Goal: Use online tool/utility: Utilize a website feature to perform a specific function

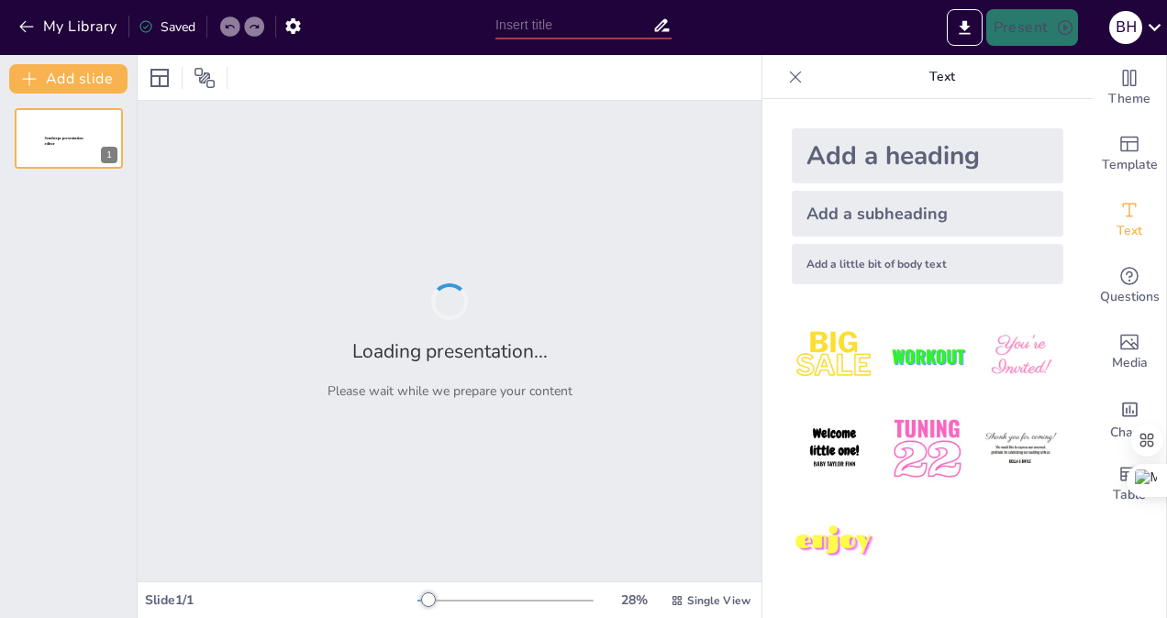
type input "التعليم [DEMOGRAPHIC_DATA]: بناء الإطار المفاهيمي للسياسة الدولية"
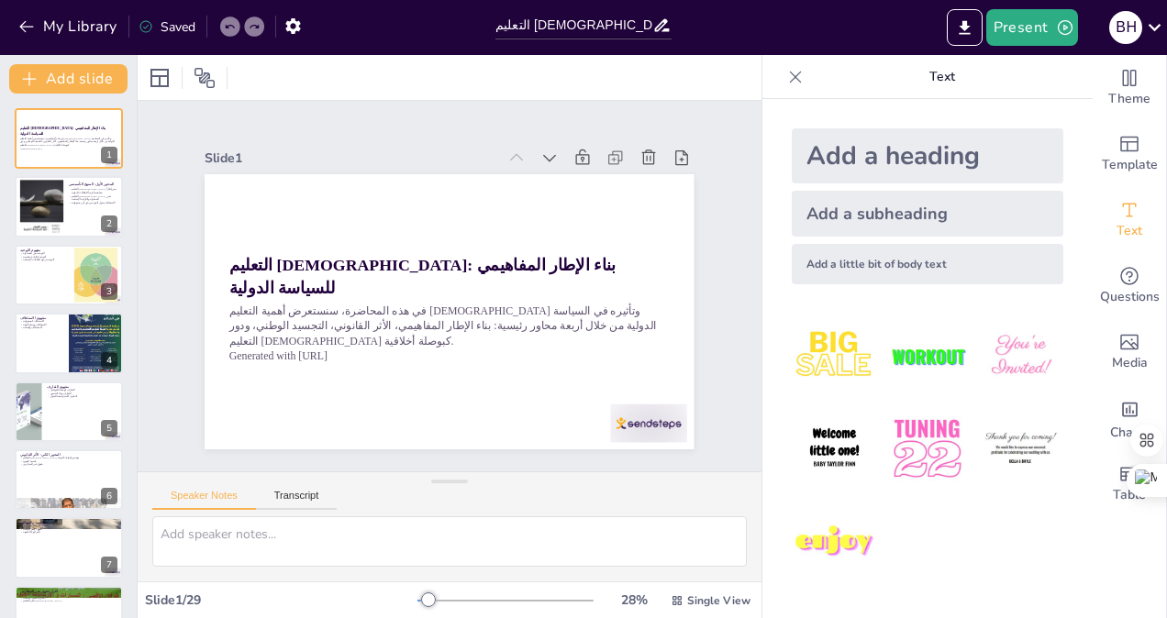
checkbox input "true"
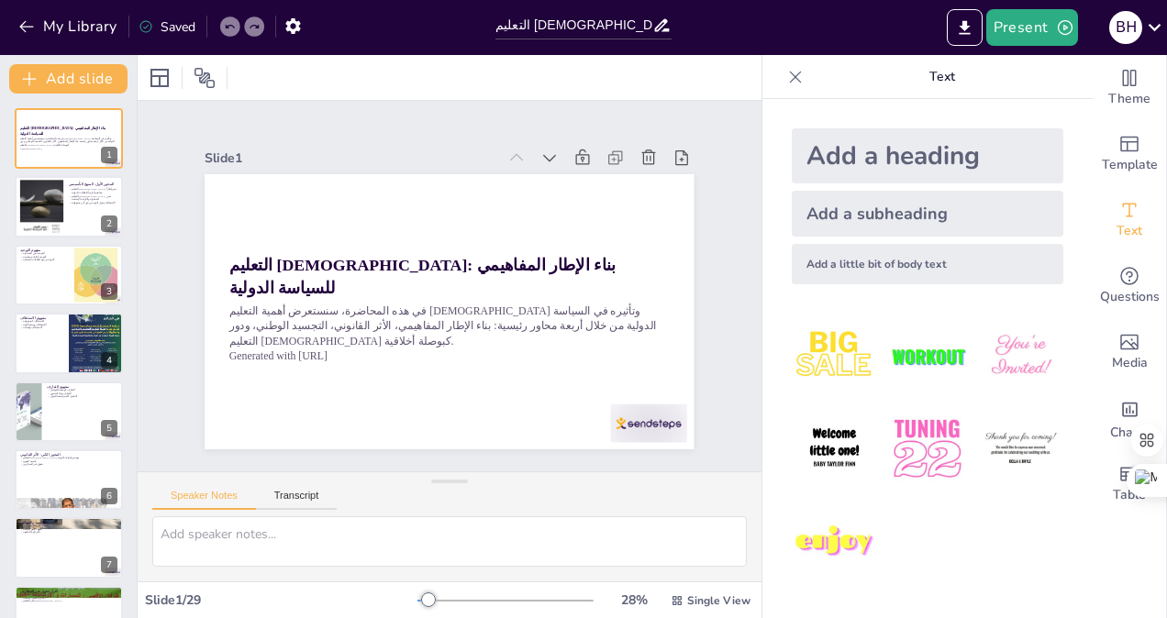
checkbox input "true"
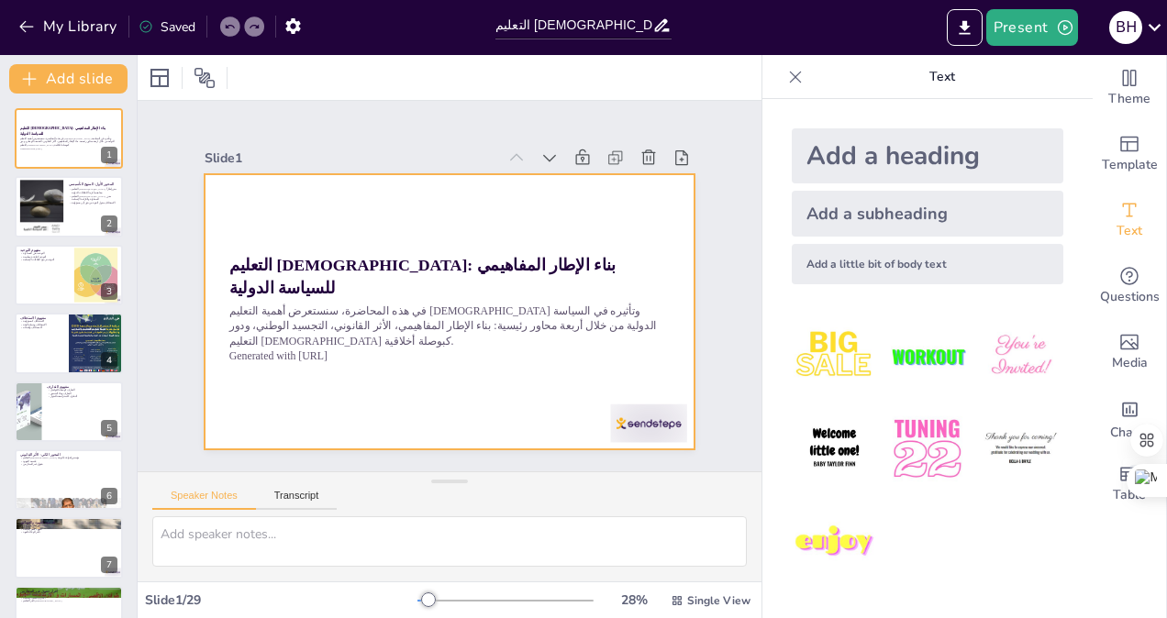
checkbox input "true"
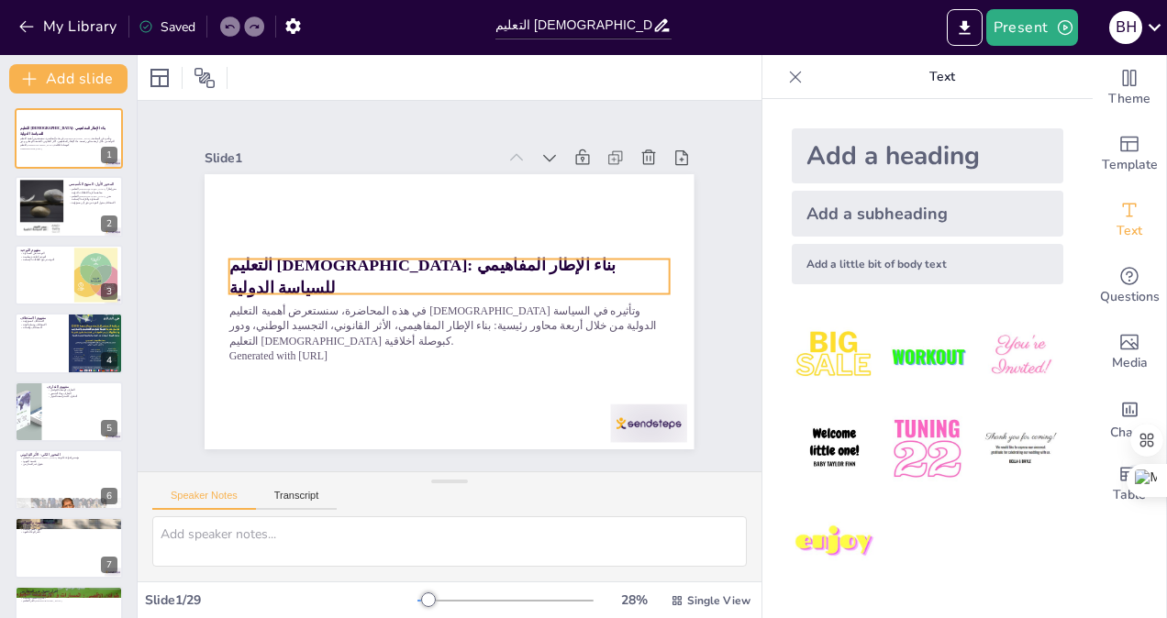
checkbox input "true"
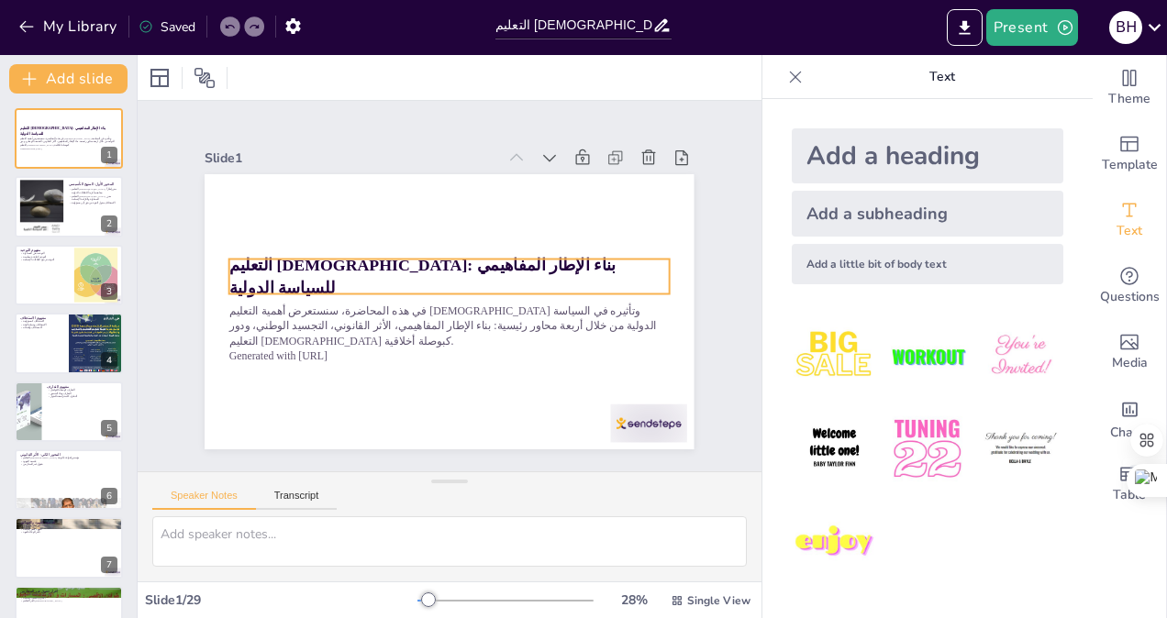
checkbox input "true"
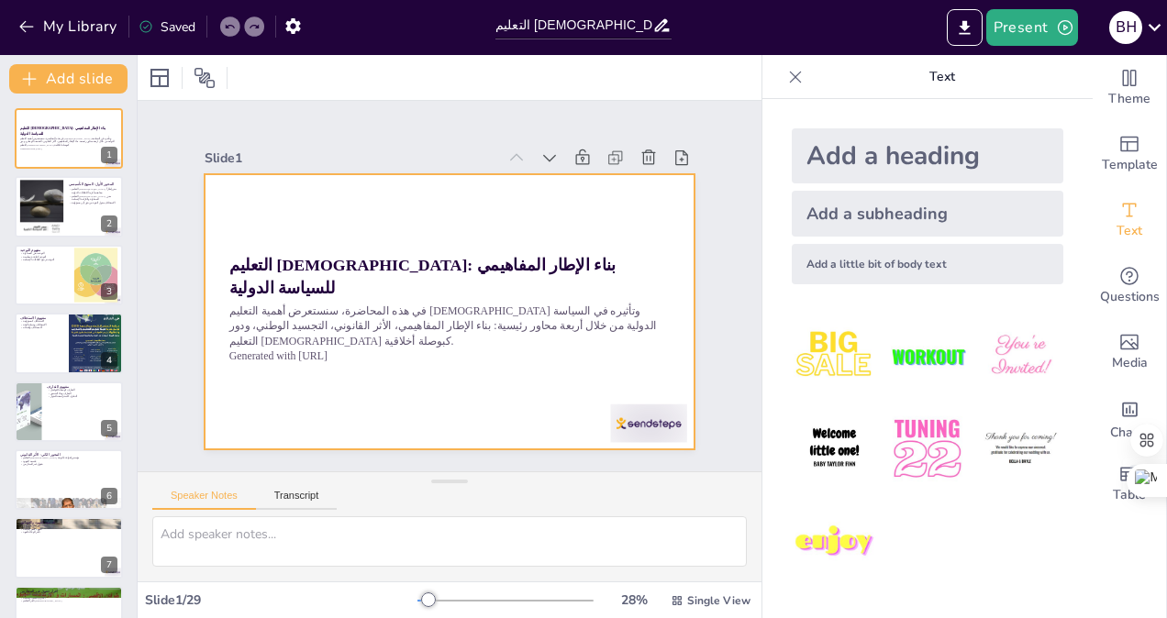
checkbox input "true"
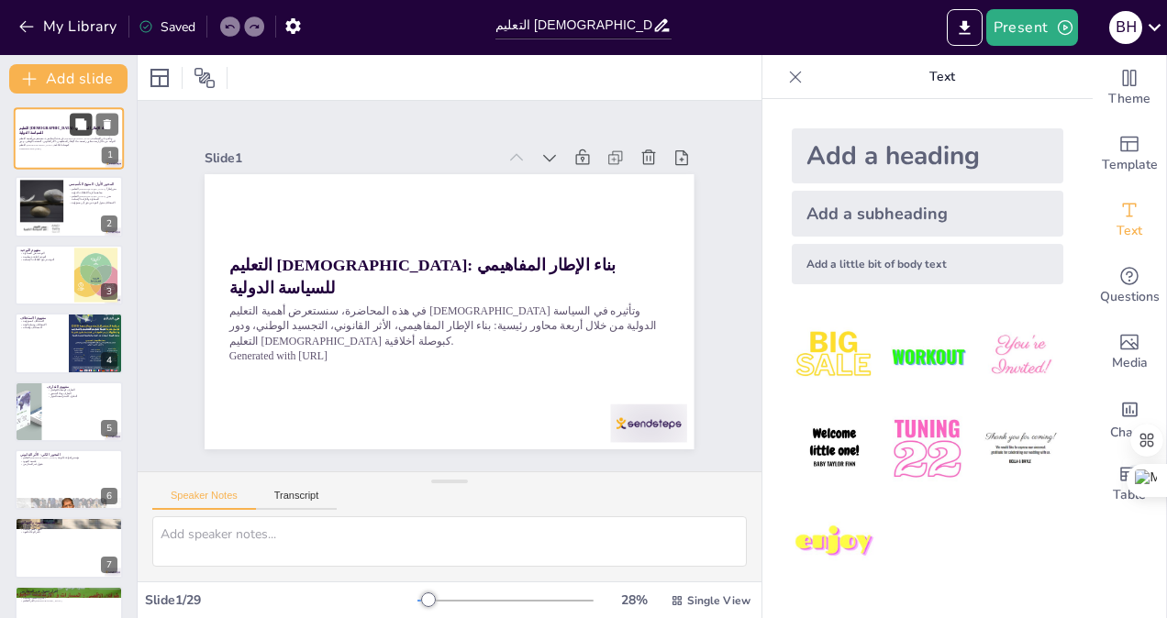
checkbox input "true"
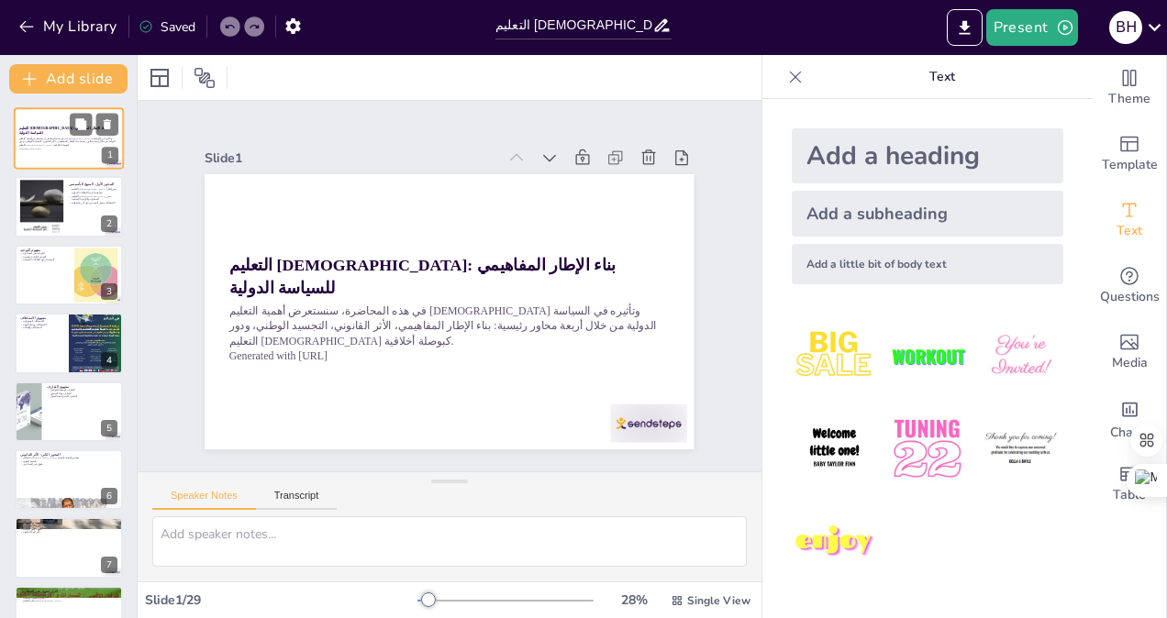
checkbox input "true"
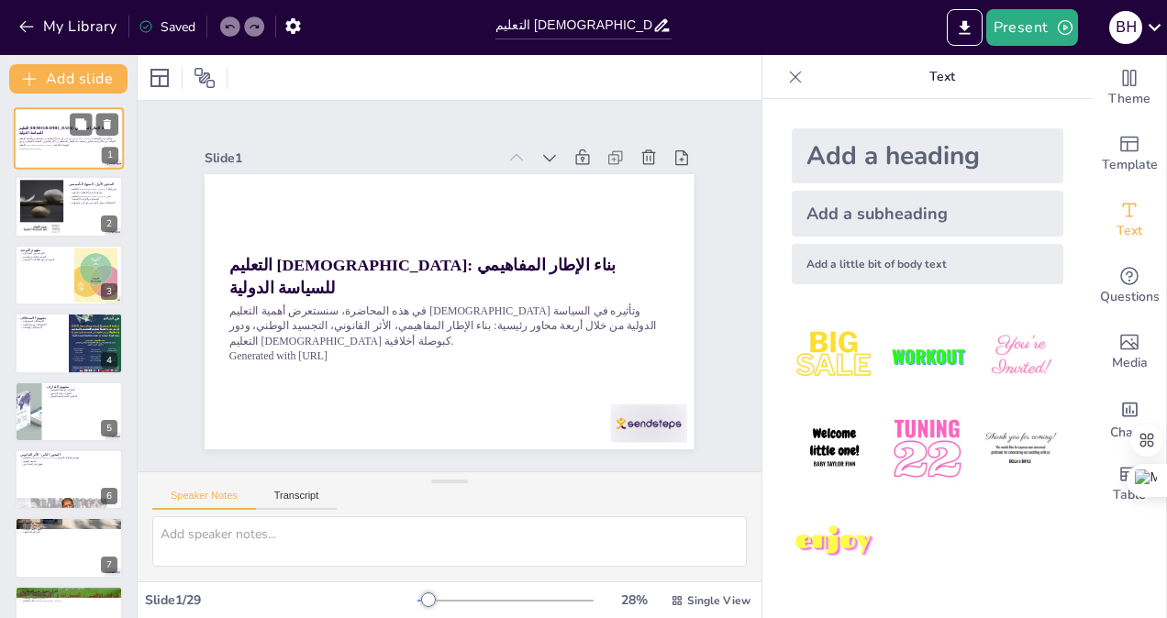
checkbox input "true"
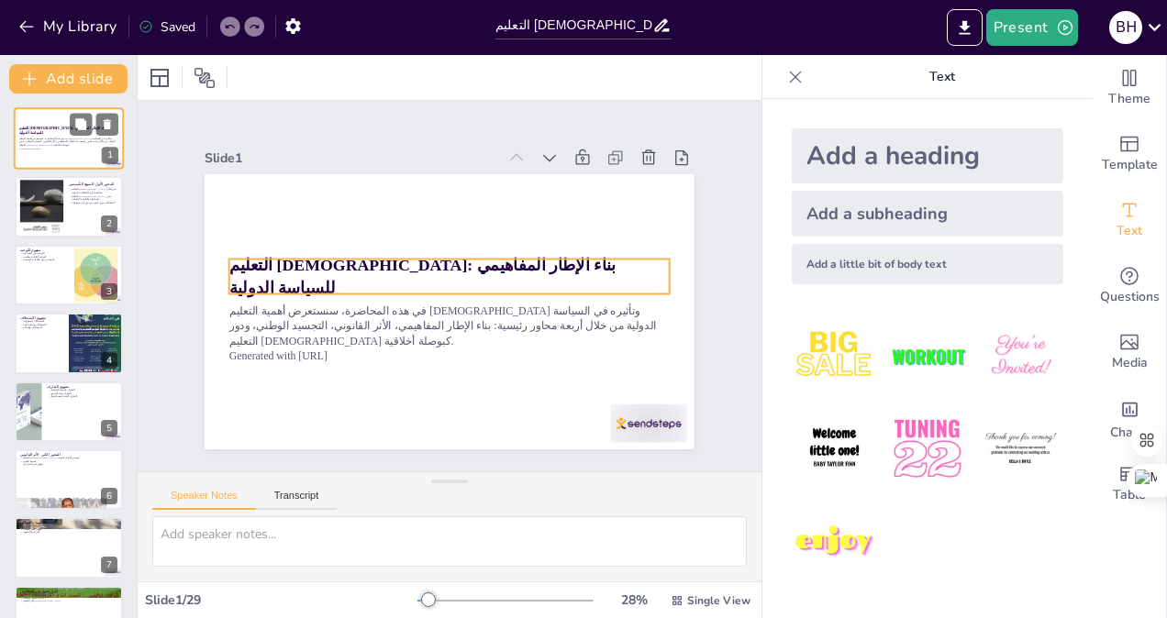
click at [61, 128] on strong "التعليم [DEMOGRAPHIC_DATA]: بناء الإطار المفاهيمي للسياسة الدولية" at bounding box center [62, 130] width 87 height 9
checkbox input "true"
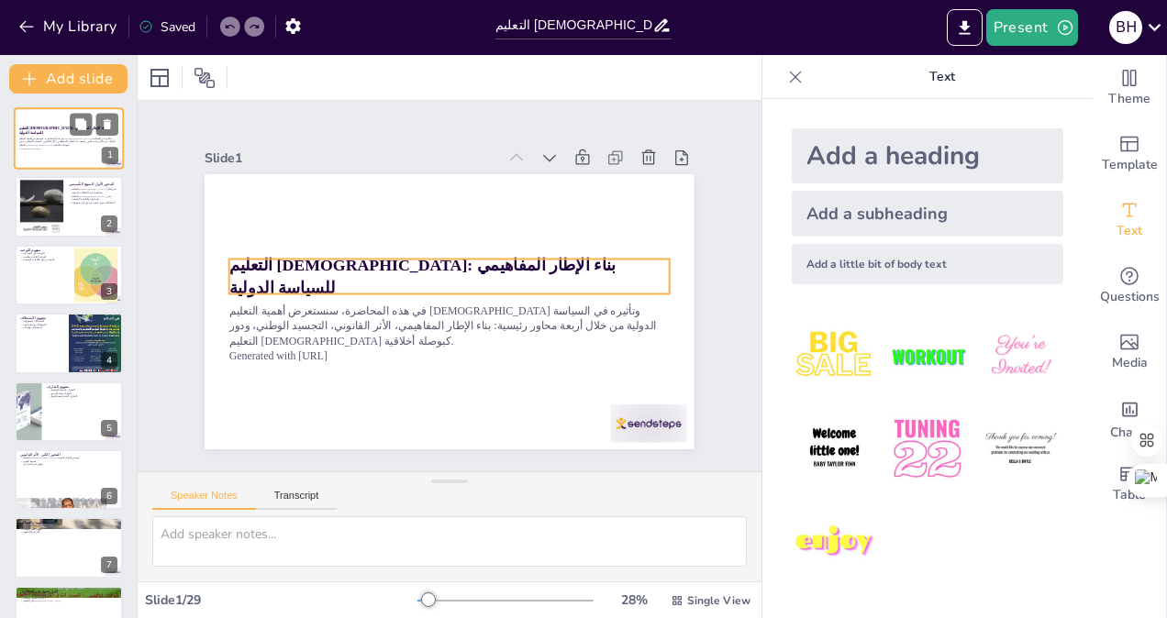
checkbox input "true"
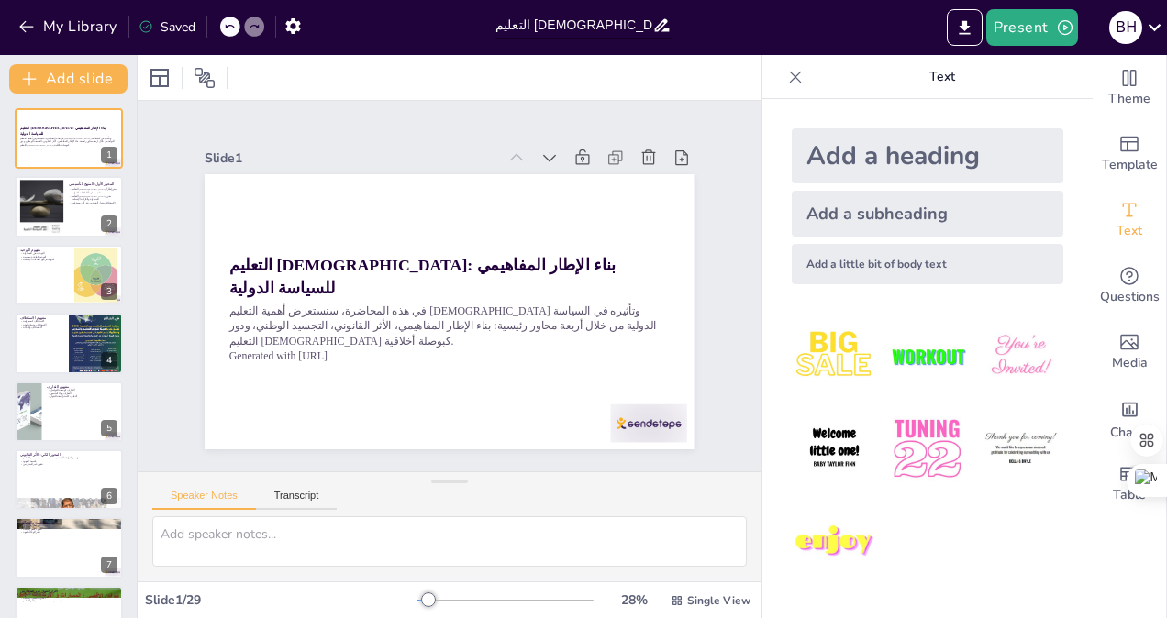
checkbox input "true"
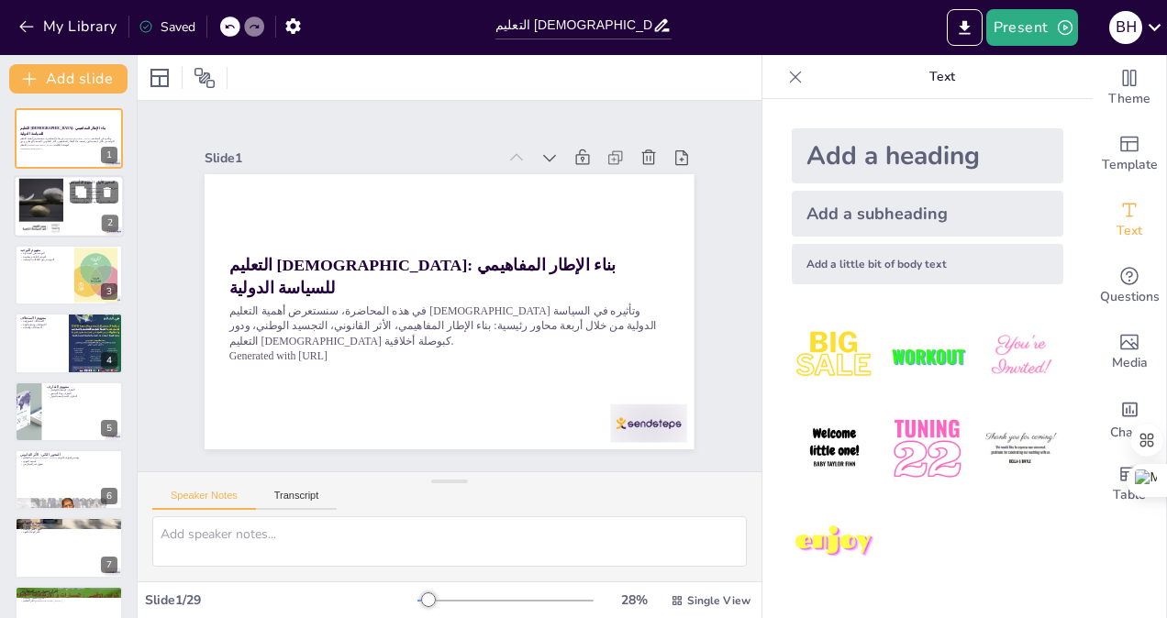
checkbox input "true"
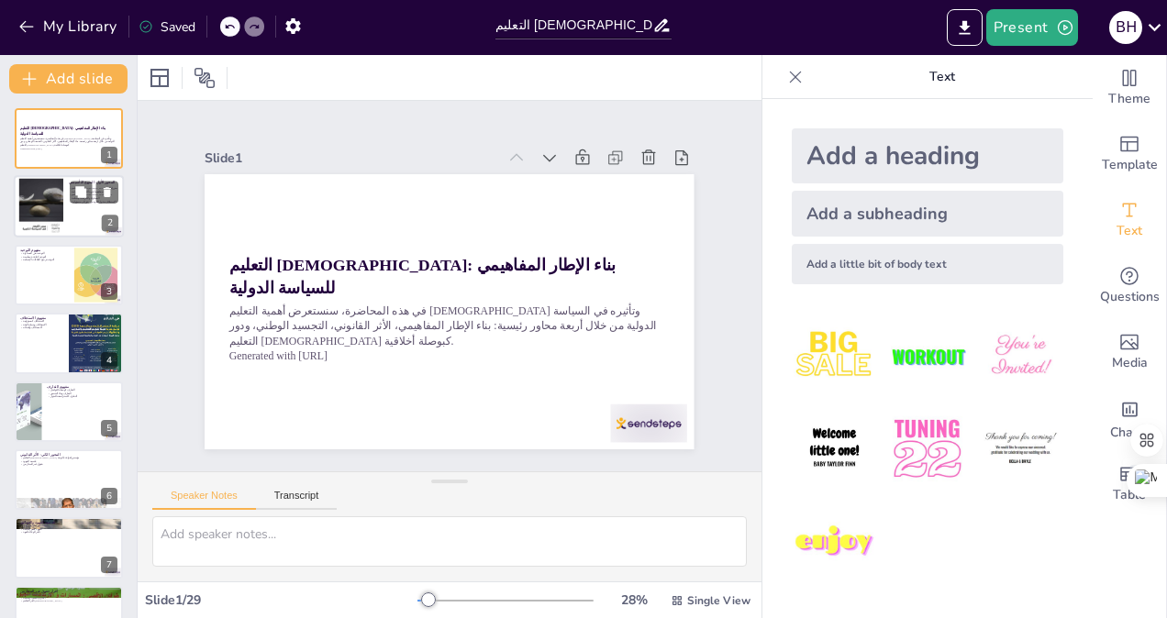
checkbox input "true"
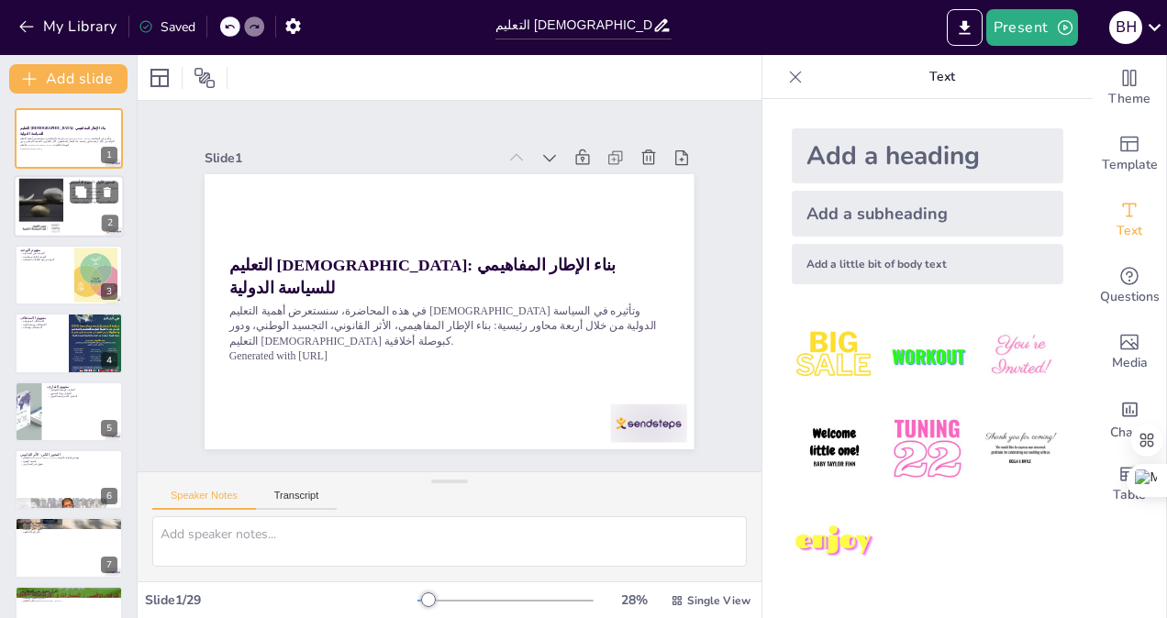
checkbox input "true"
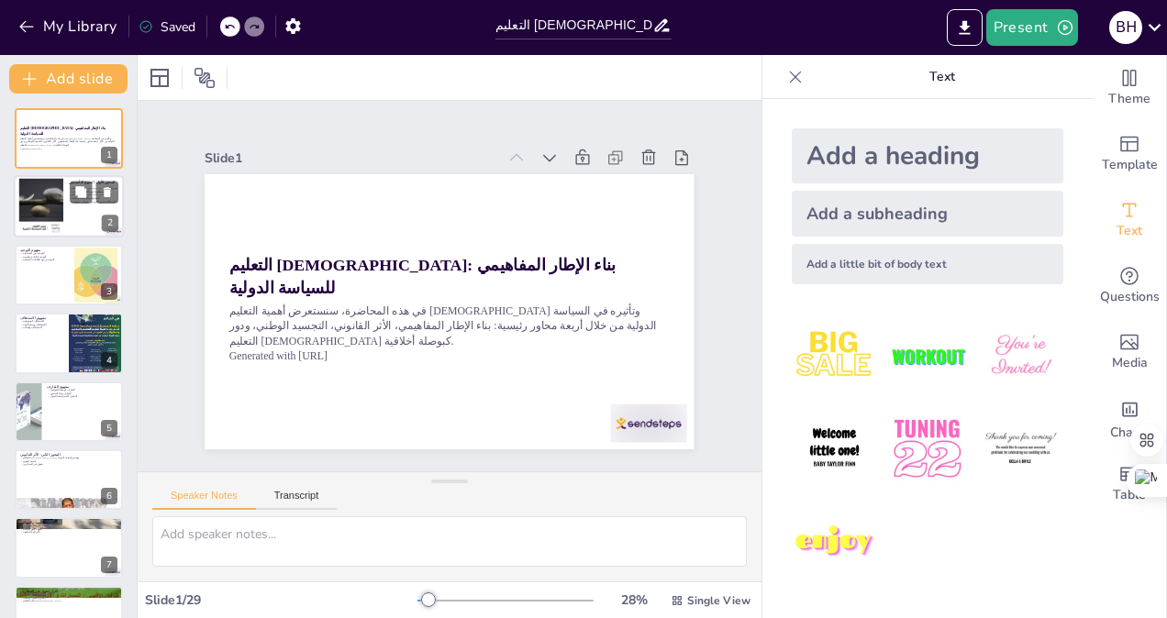
checkbox input "true"
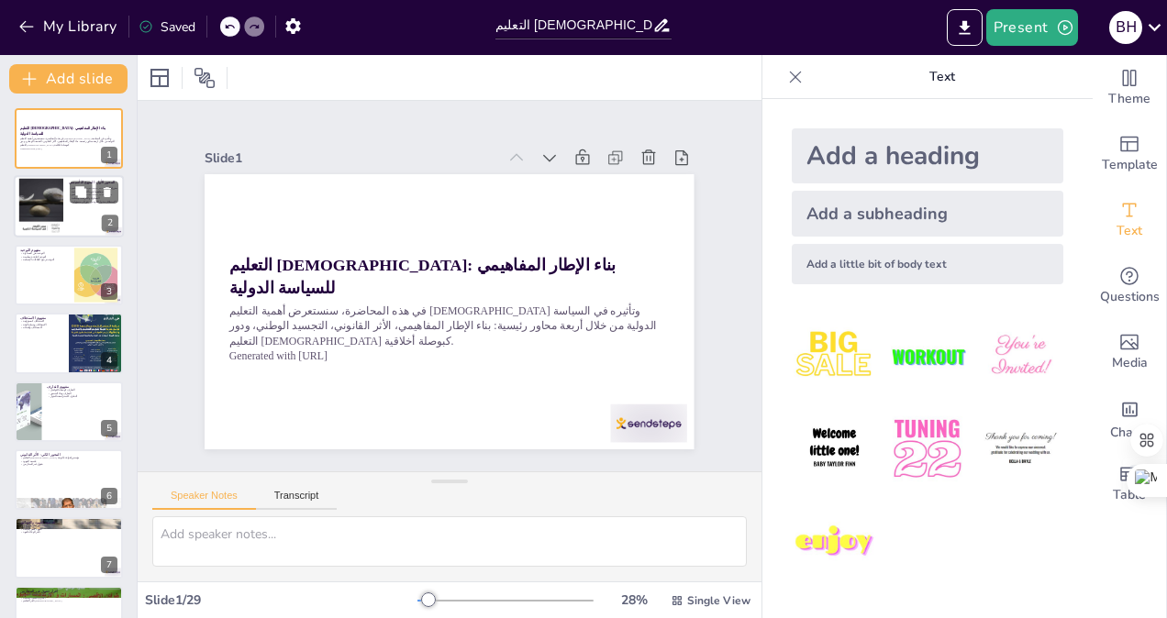
click at [72, 226] on div at bounding box center [69, 207] width 110 height 62
type textarea "الإطار المفاهيمي هو الأساس الذي يبنى عليه فهم العلاقات الدولية. التعليم [DEMOGR…"
checkbox input "true"
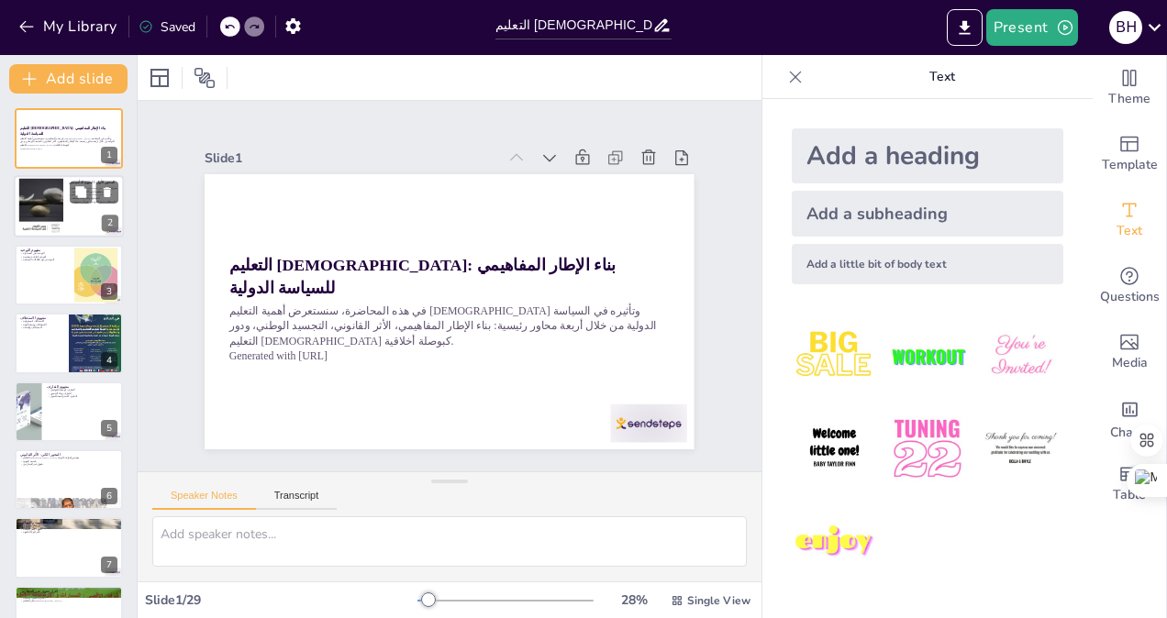
checkbox input "true"
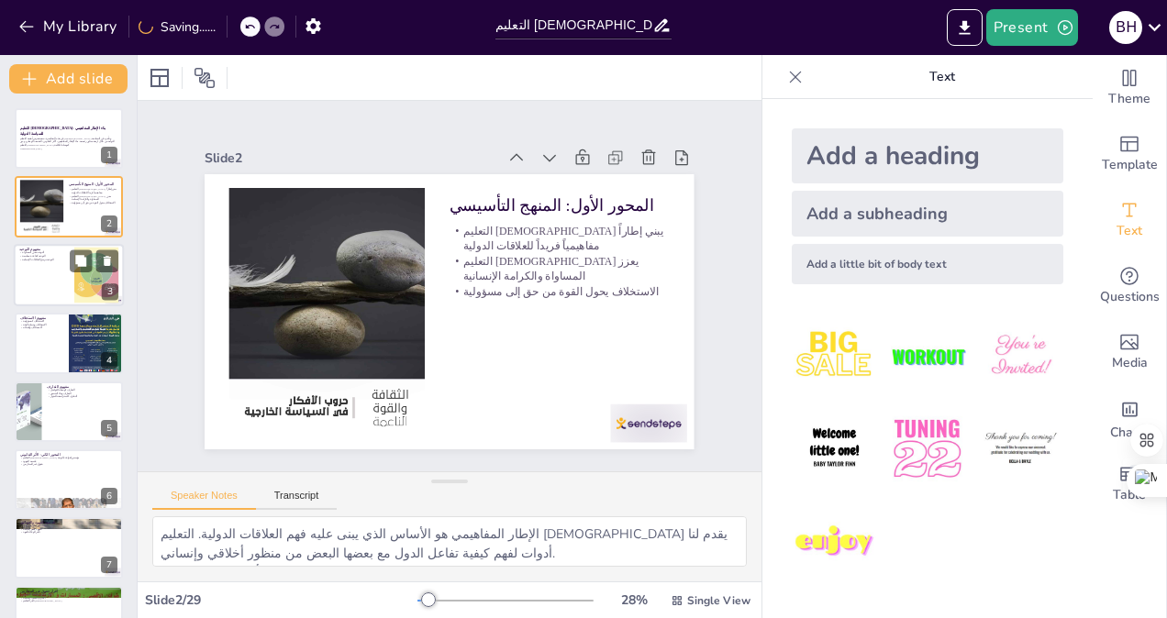
checkbox input "true"
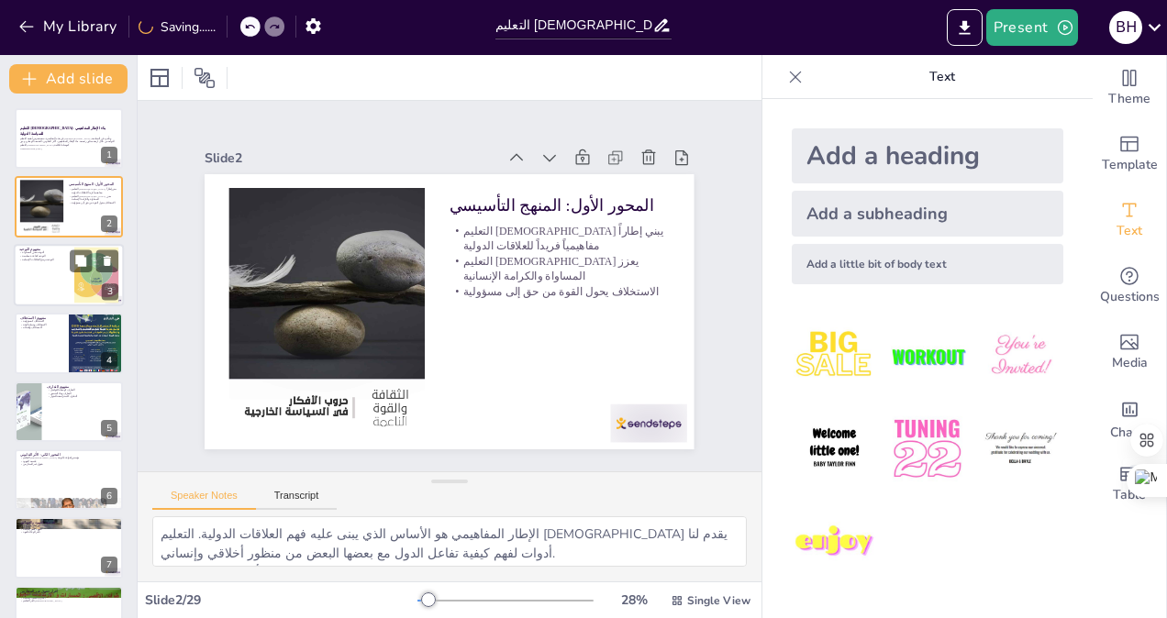
checkbox input "true"
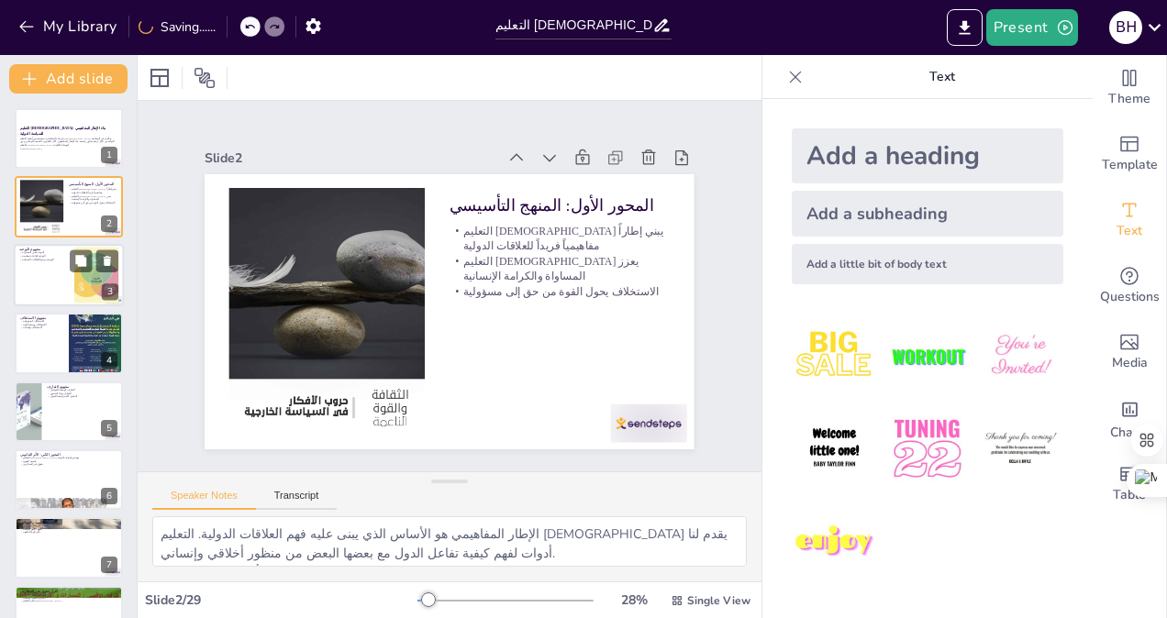
checkbox input "true"
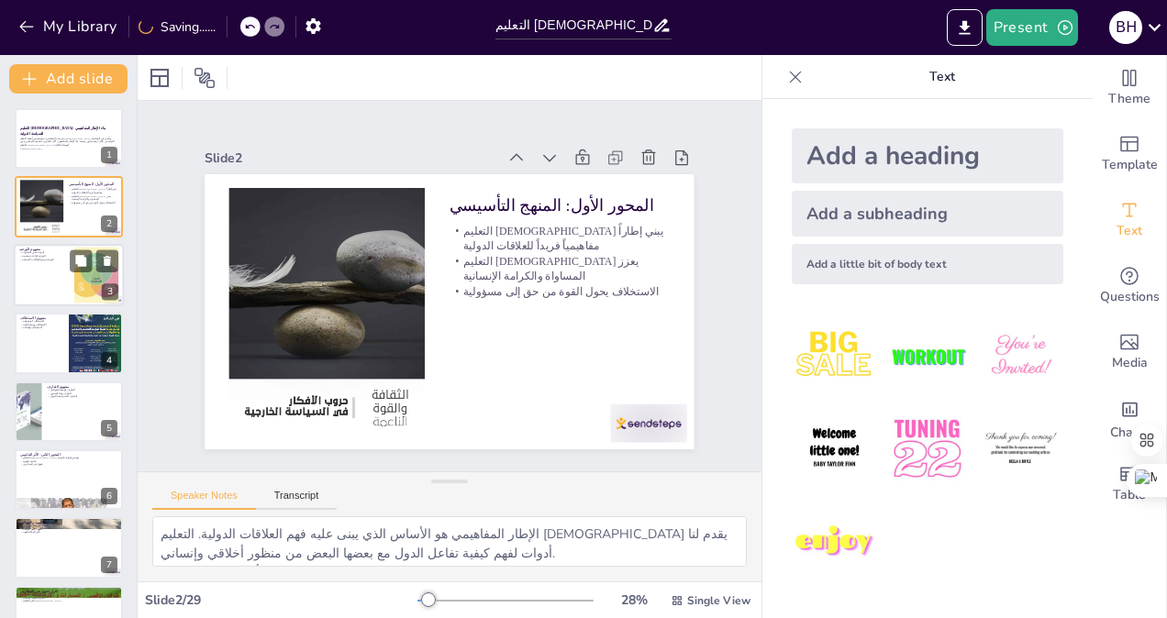
checkbox input "true"
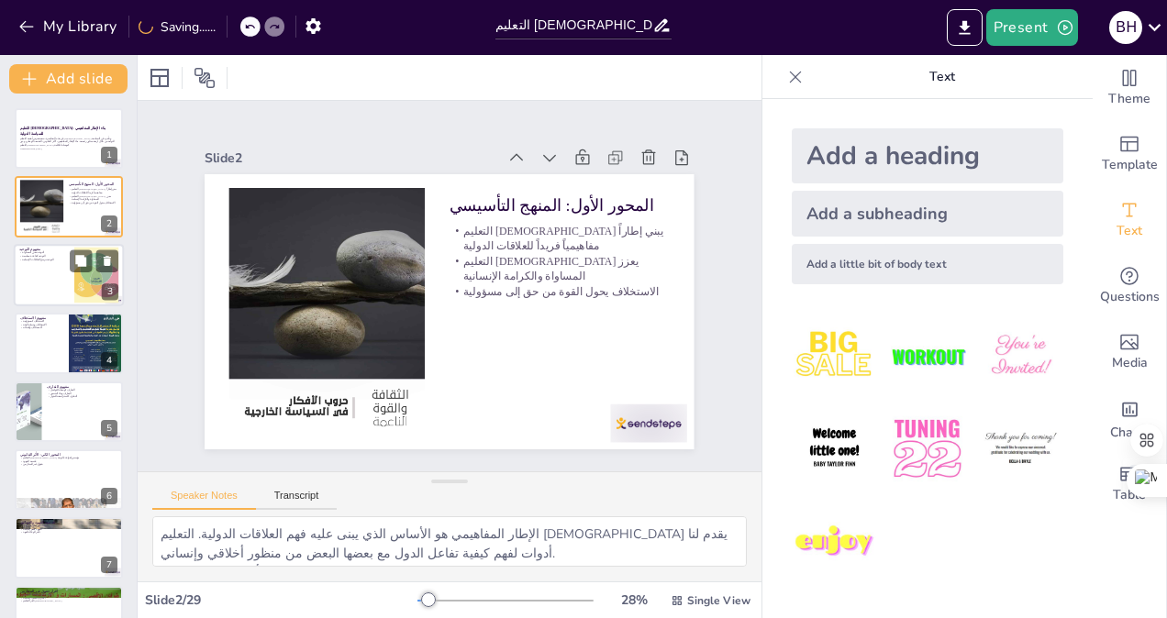
click at [70, 273] on div at bounding box center [69, 275] width 110 height 62
type textarea "المساواة في التعليم [DEMOGRAPHIC_DATA] تعني أن جميع البشر متساوون بغض النظر عن …"
checkbox input "true"
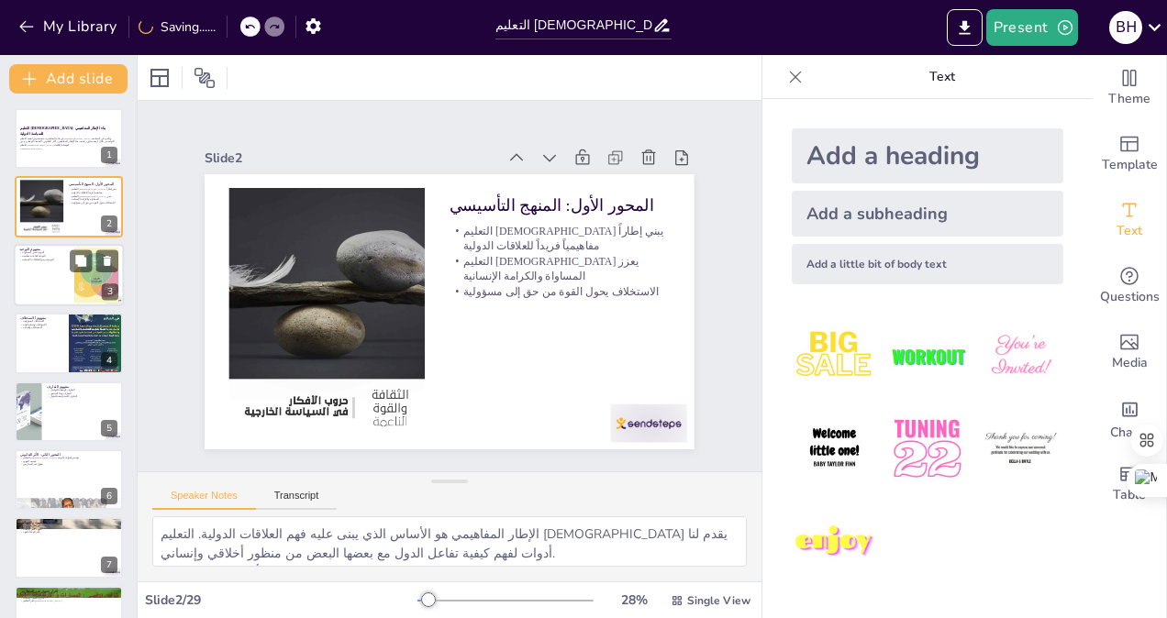
checkbox input "true"
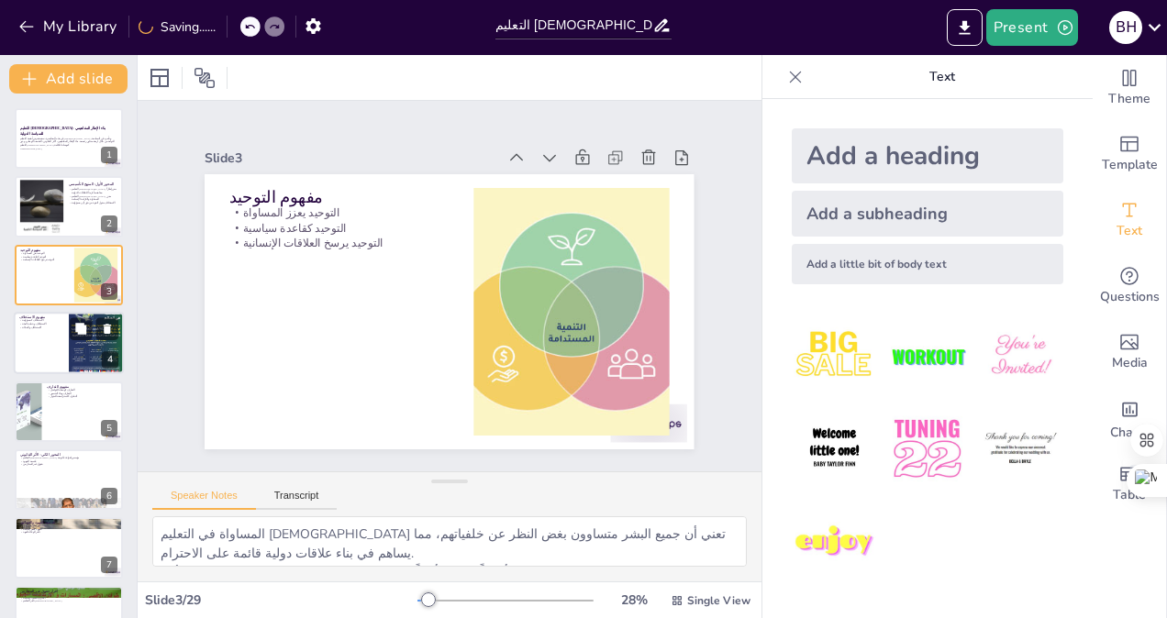
checkbox input "true"
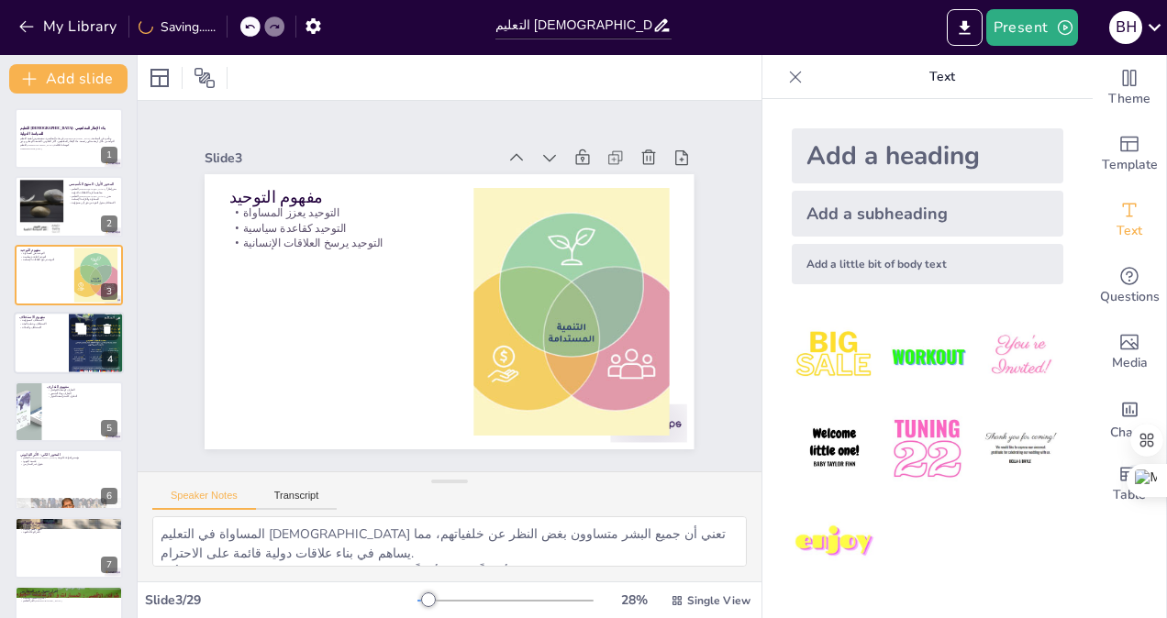
checkbox input "true"
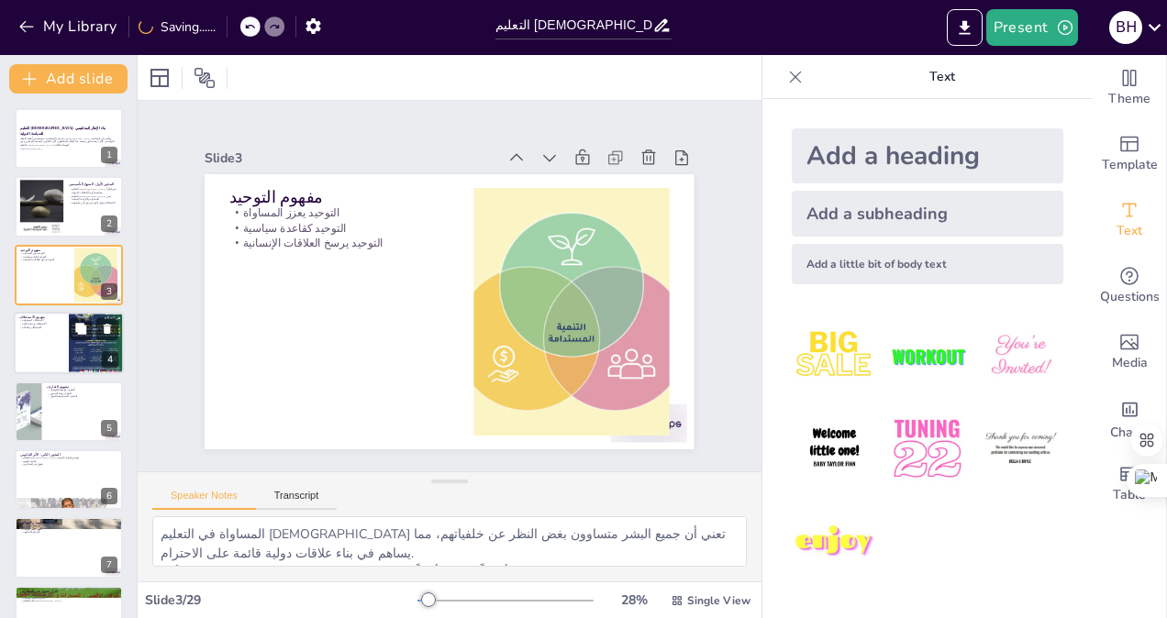
click at [65, 335] on div at bounding box center [69, 343] width 110 height 62
type textarea "مفهوم الاستخلاف يوضح أن القوة يجب أن تكون مصحوبة بمسؤولية تجاه الآخرين، مما يعز…"
checkbox input "true"
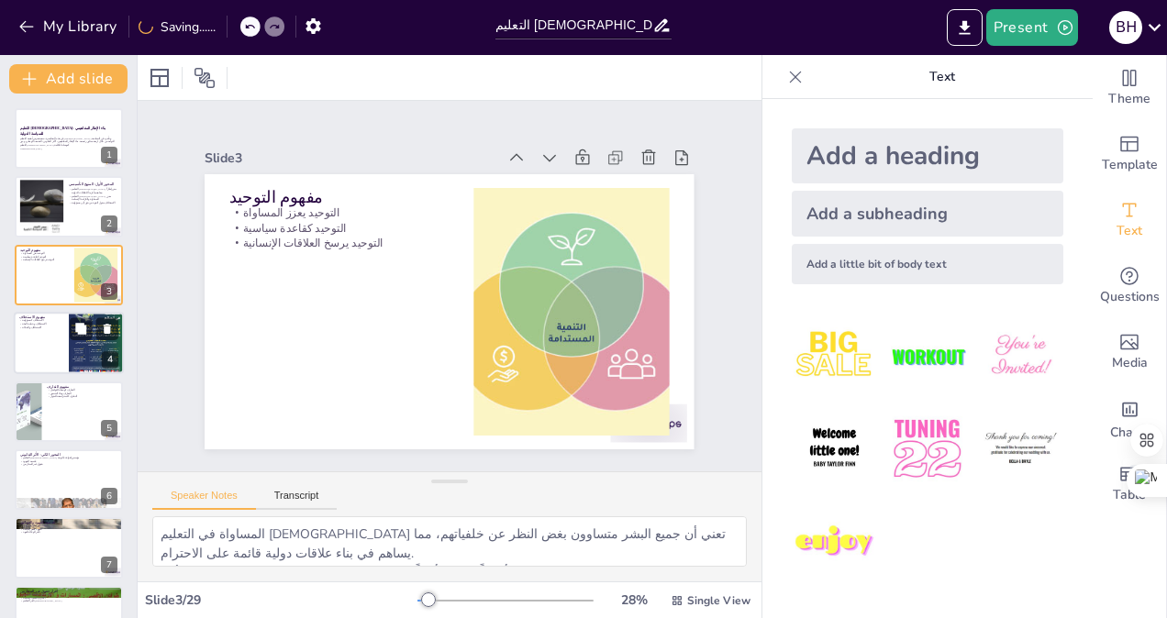
checkbox input "true"
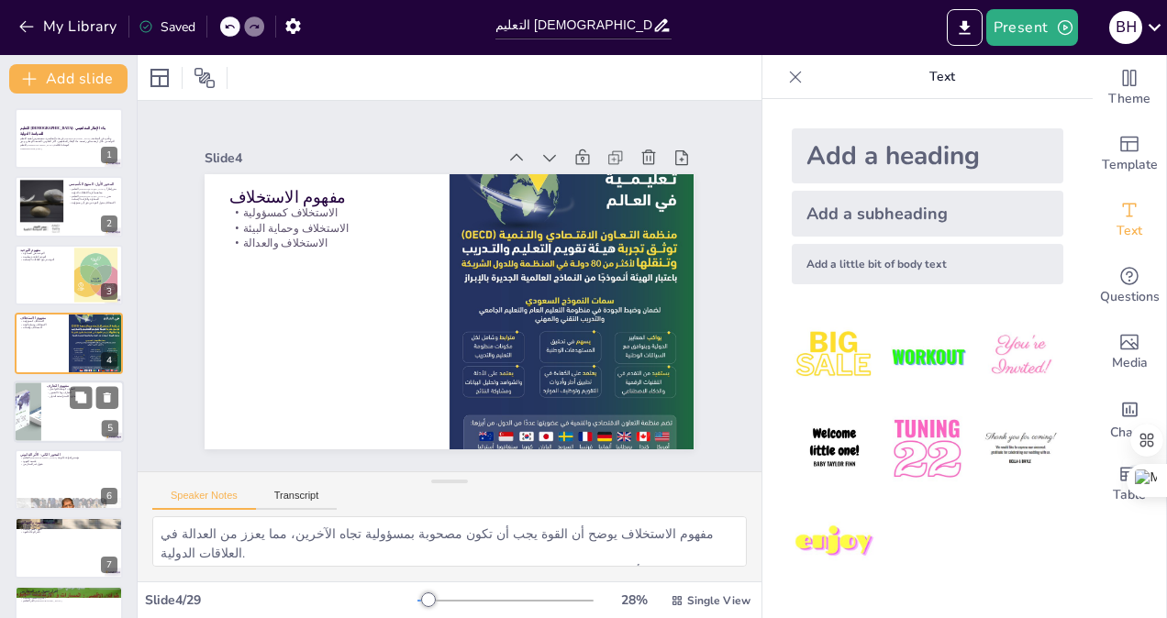
checkbox input "true"
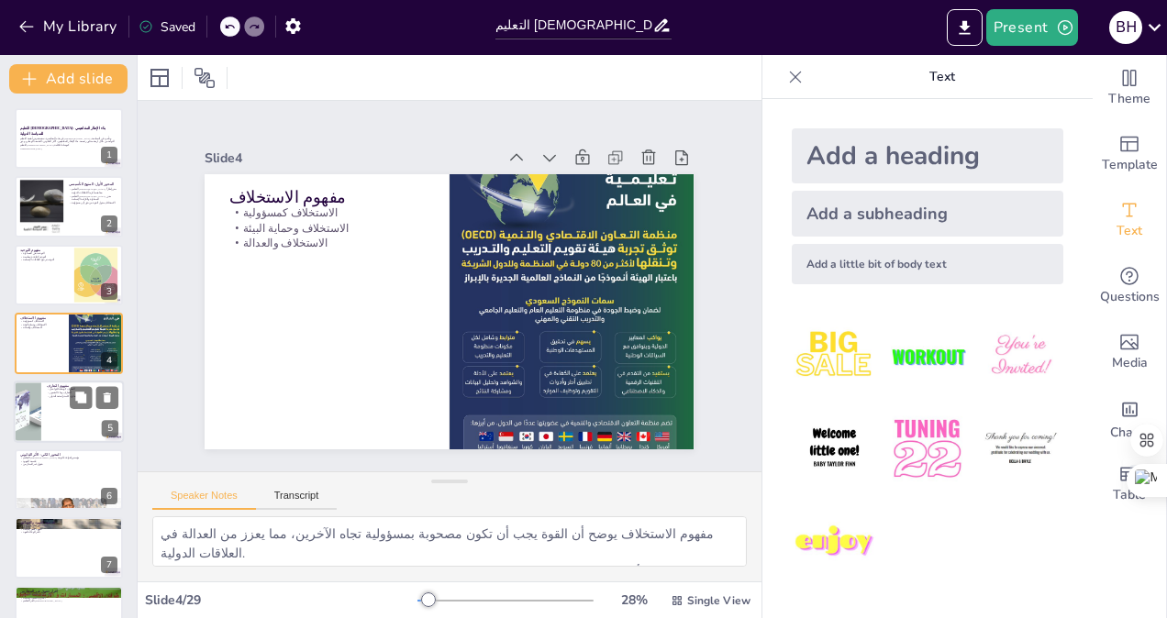
checkbox input "true"
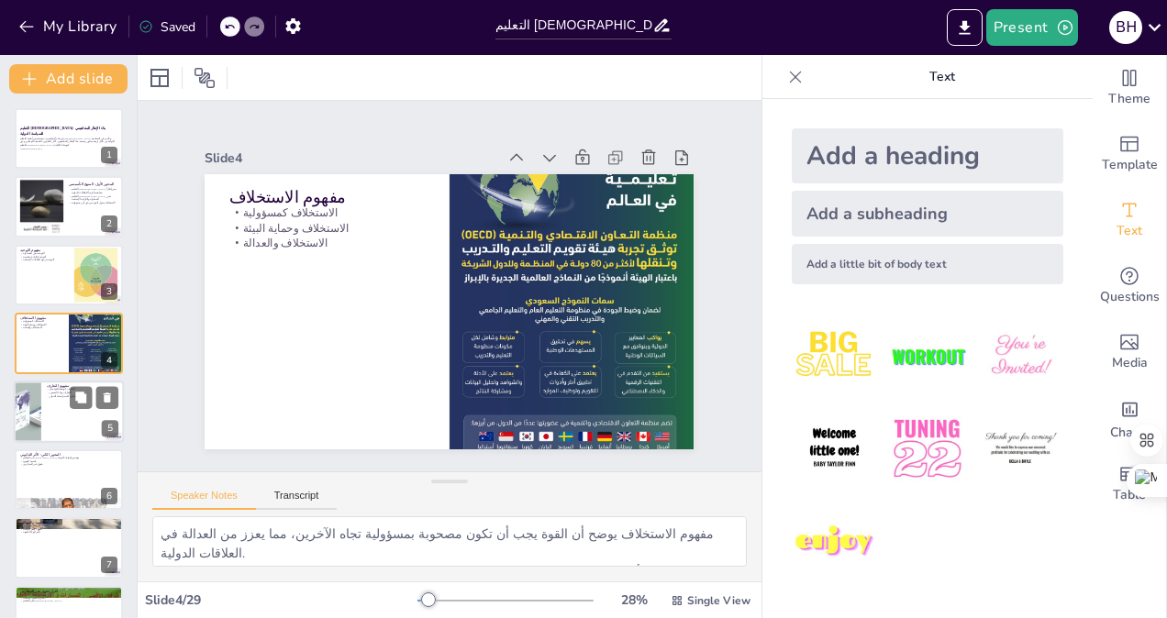
checkbox input "true"
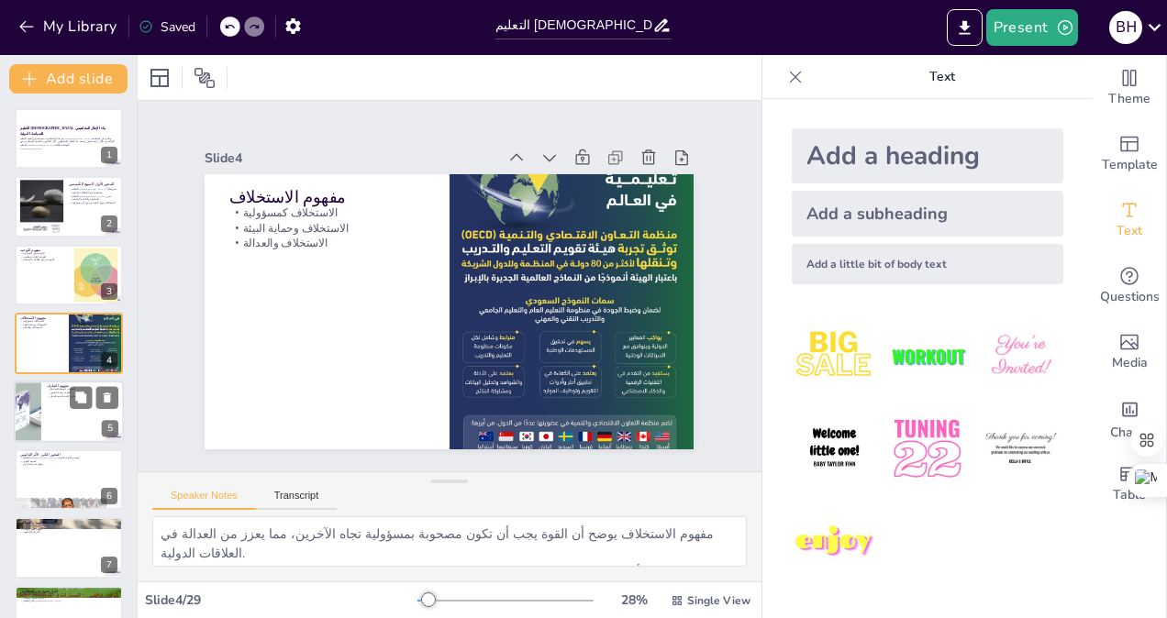
click at [64, 389] on p "التعارف كوسيلة للتواصل" at bounding box center [83, 389] width 72 height 4
type textarea "التعارف يشجع على التواصل بين الثقافات، مما يعزز من الفهم المتبادل. بناء الجسور …"
checkbox input "true"
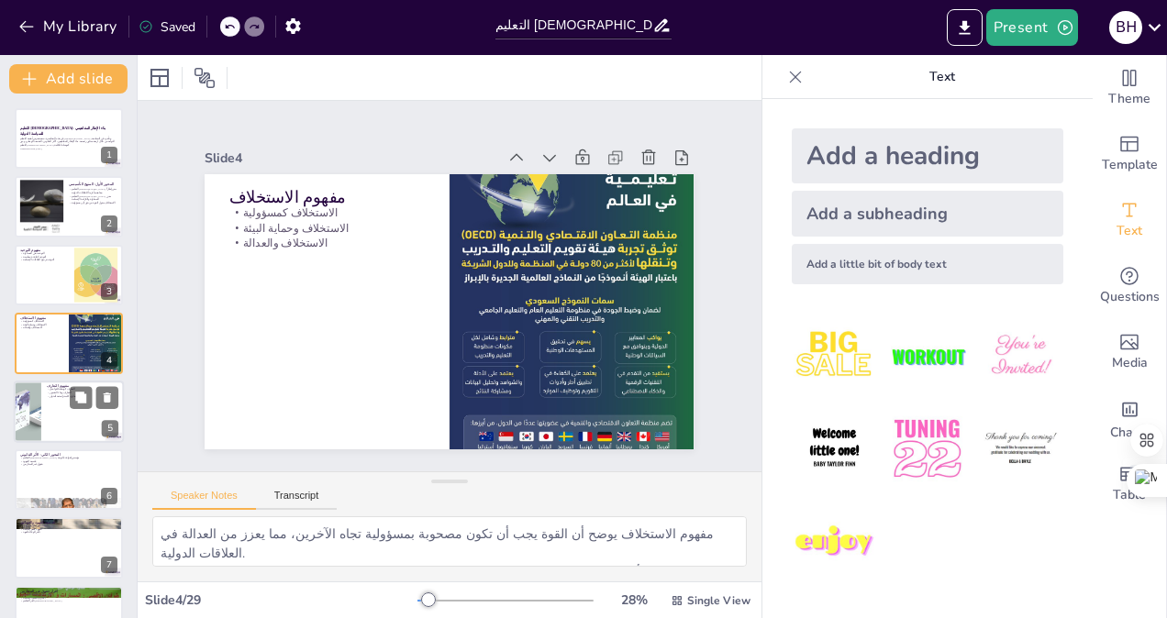
checkbox input "true"
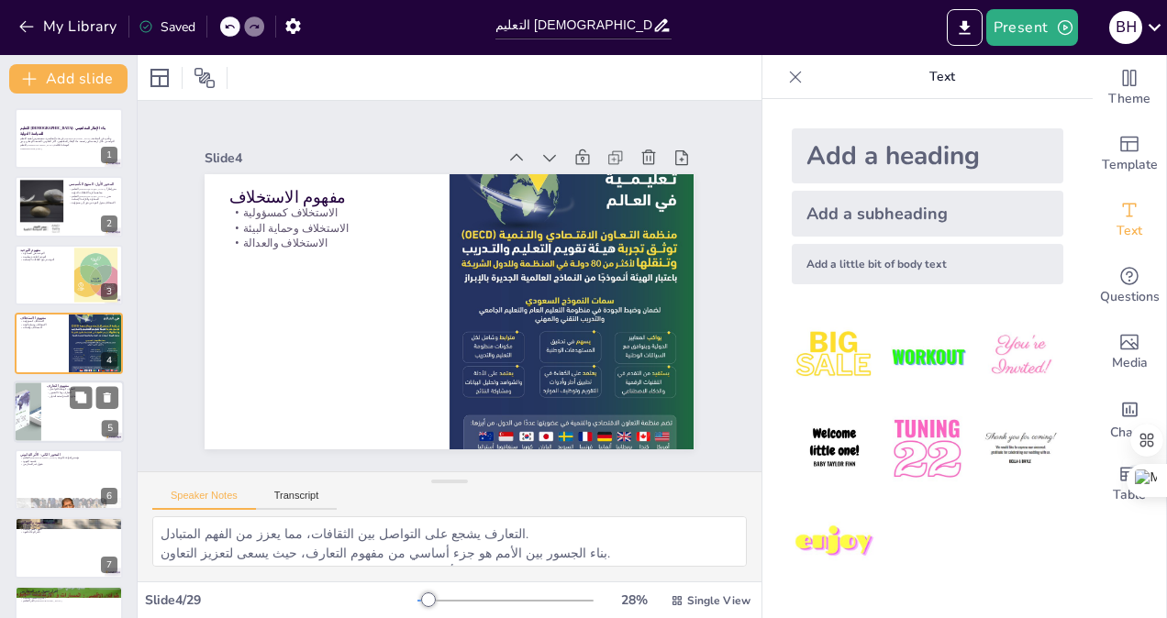
scroll to position [55, 0]
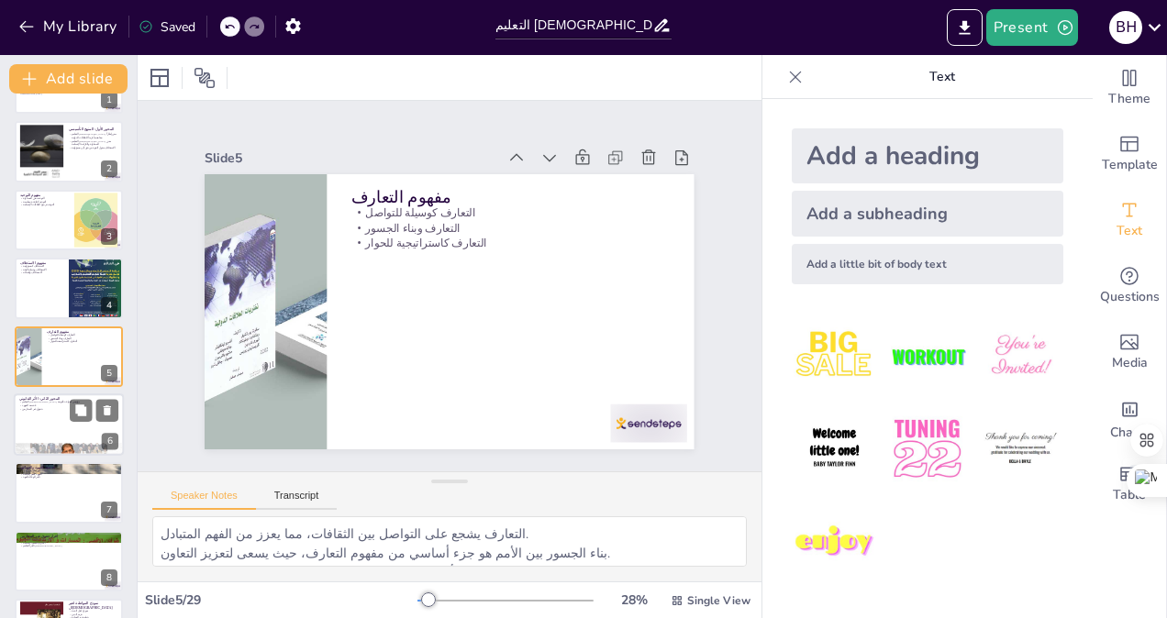
checkbox input "true"
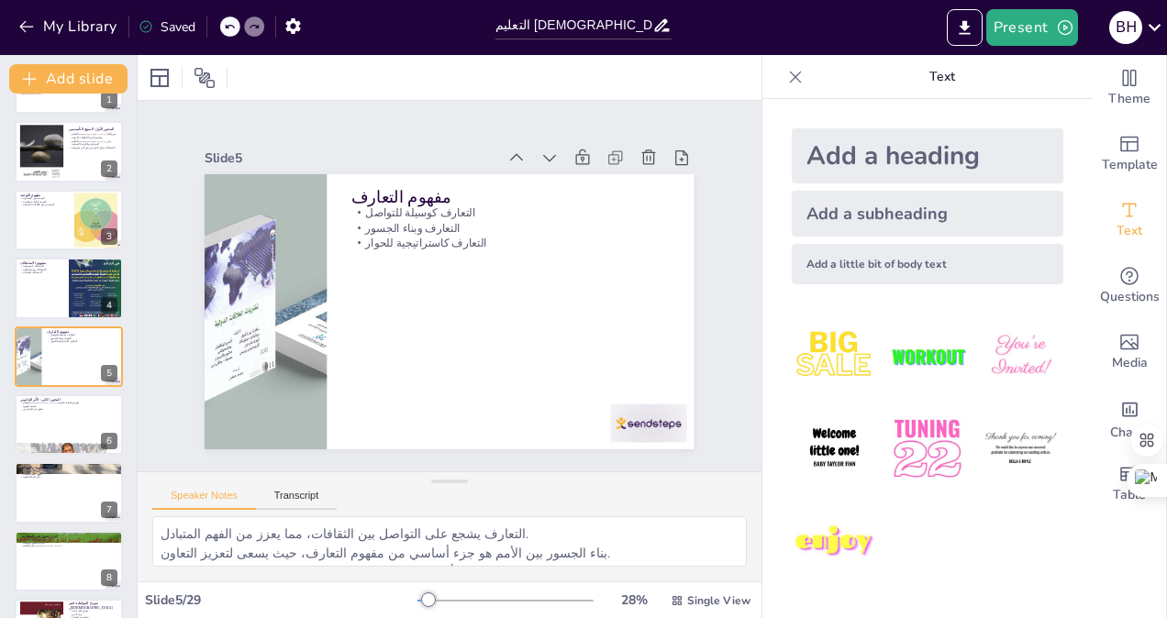
checkbox input "true"
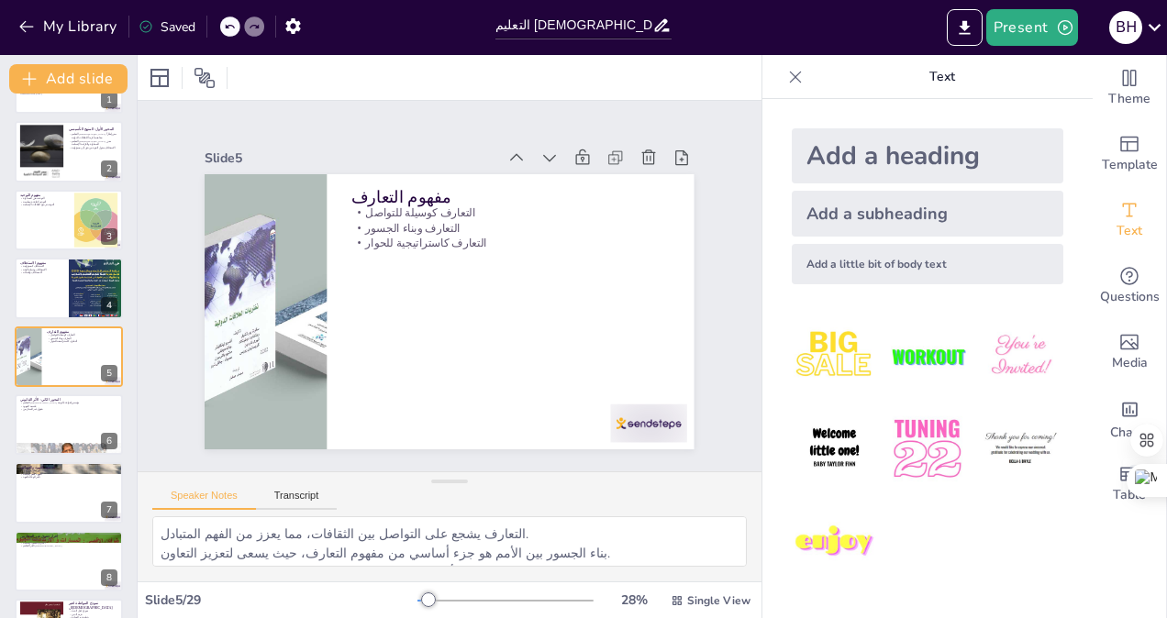
checkbox input "true"
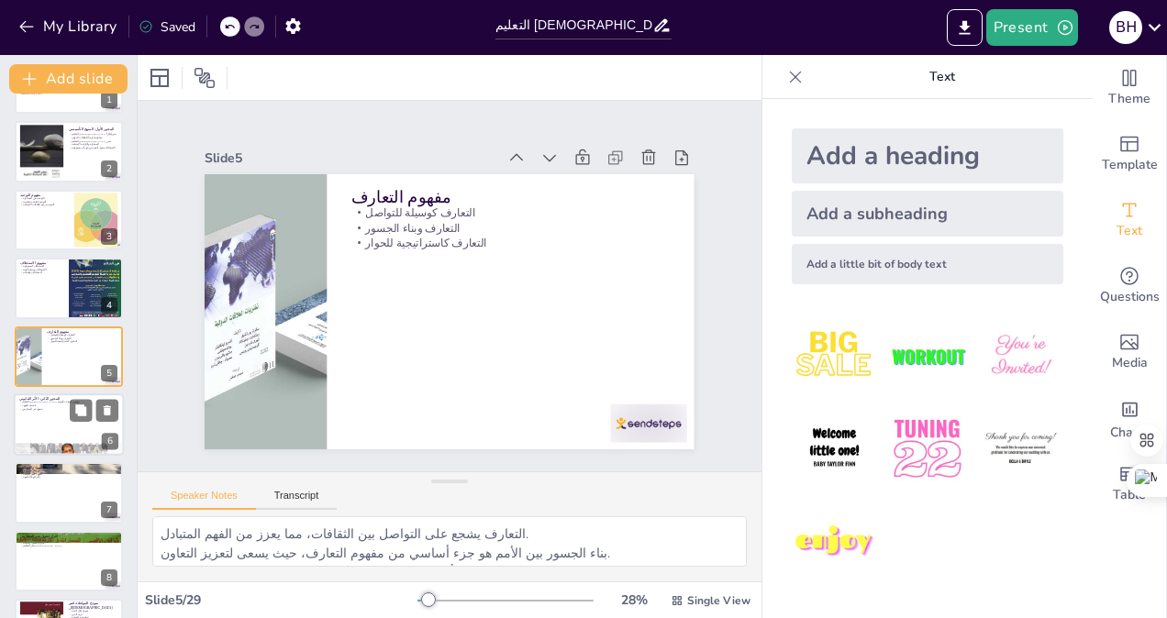
checkbox input "true"
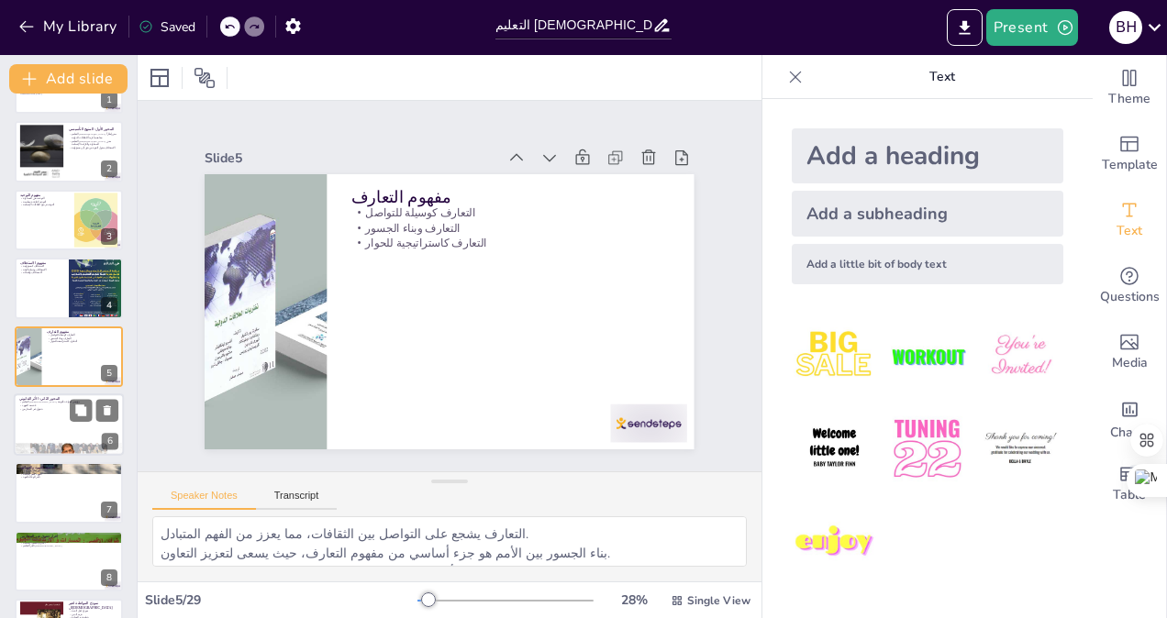
checkbox input "true"
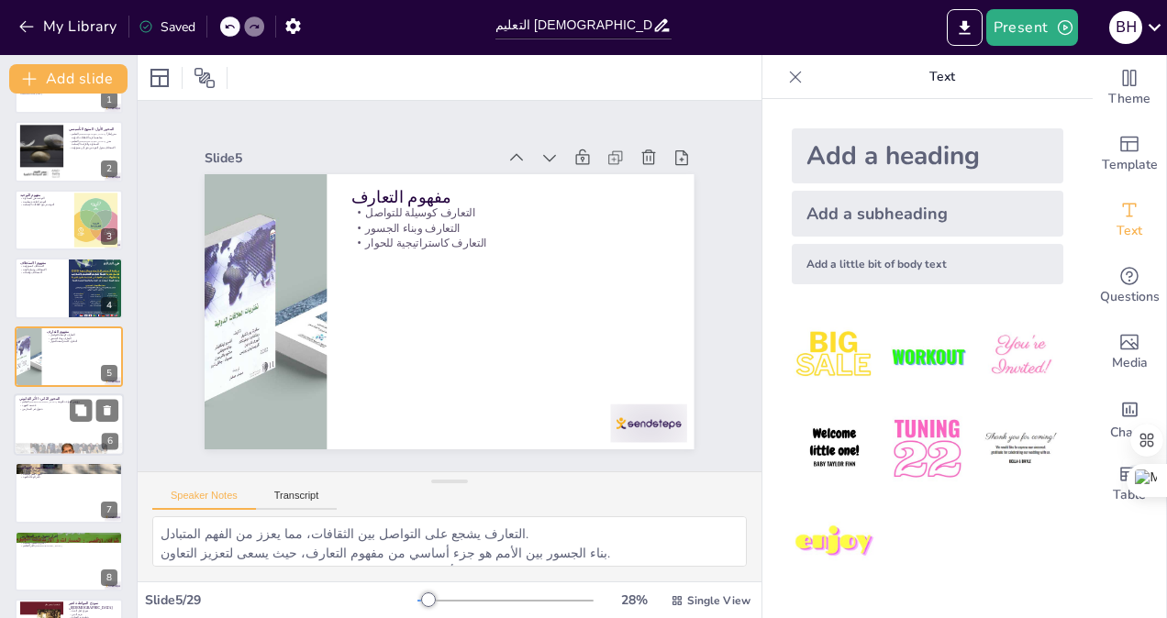
click at [57, 415] on div at bounding box center [69, 424] width 110 height 62
type textarea "القوانين التي أرسى التعليم [DEMOGRAPHIC_DATA] تعكس القيم الإنسانية وتساهم في بن…"
checkbox input "true"
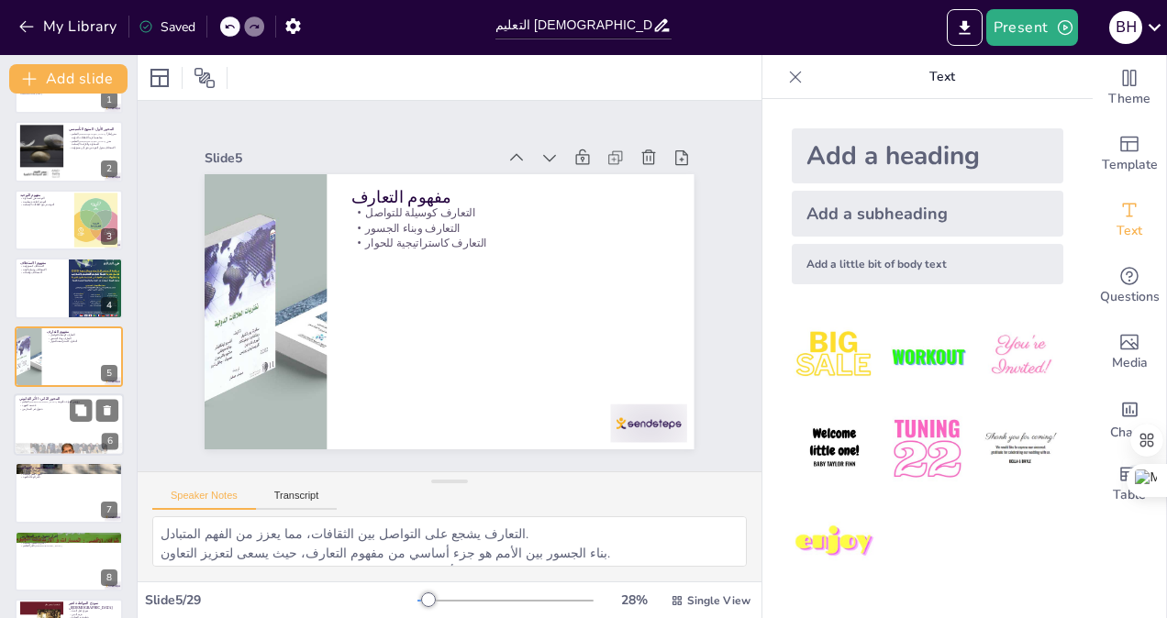
checkbox input "true"
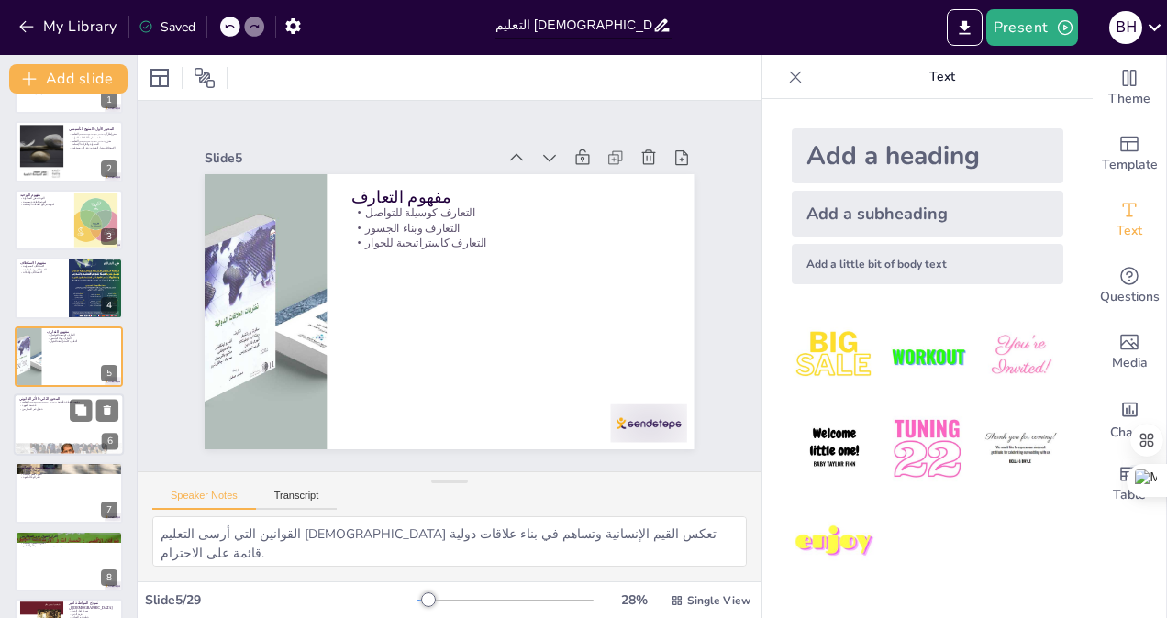
scroll to position [124, 0]
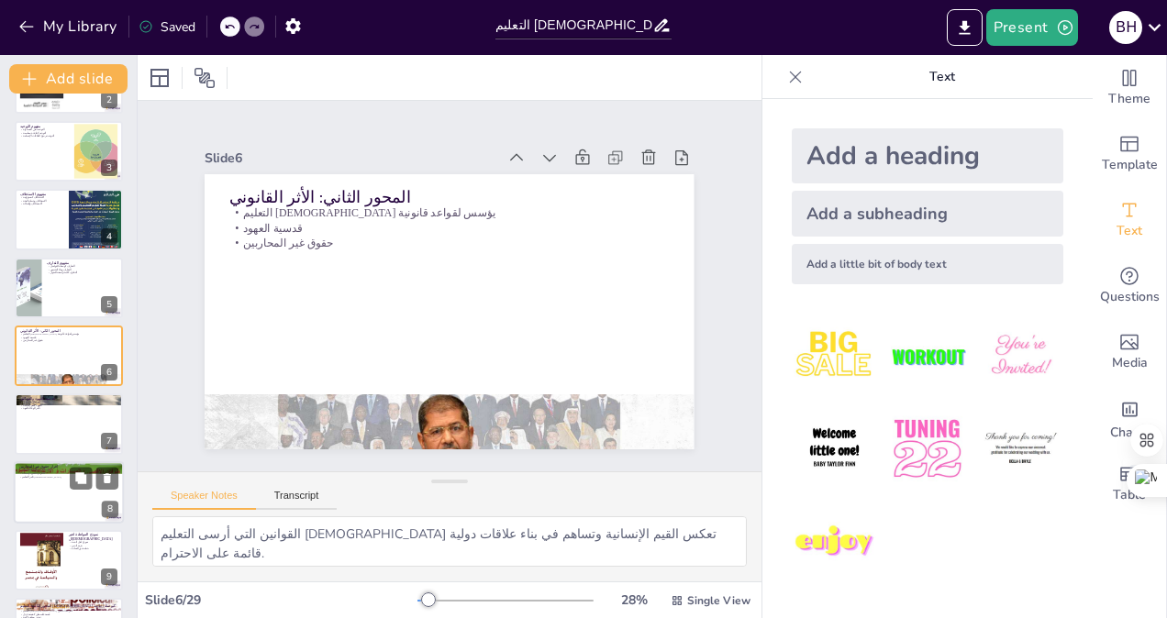
checkbox input "true"
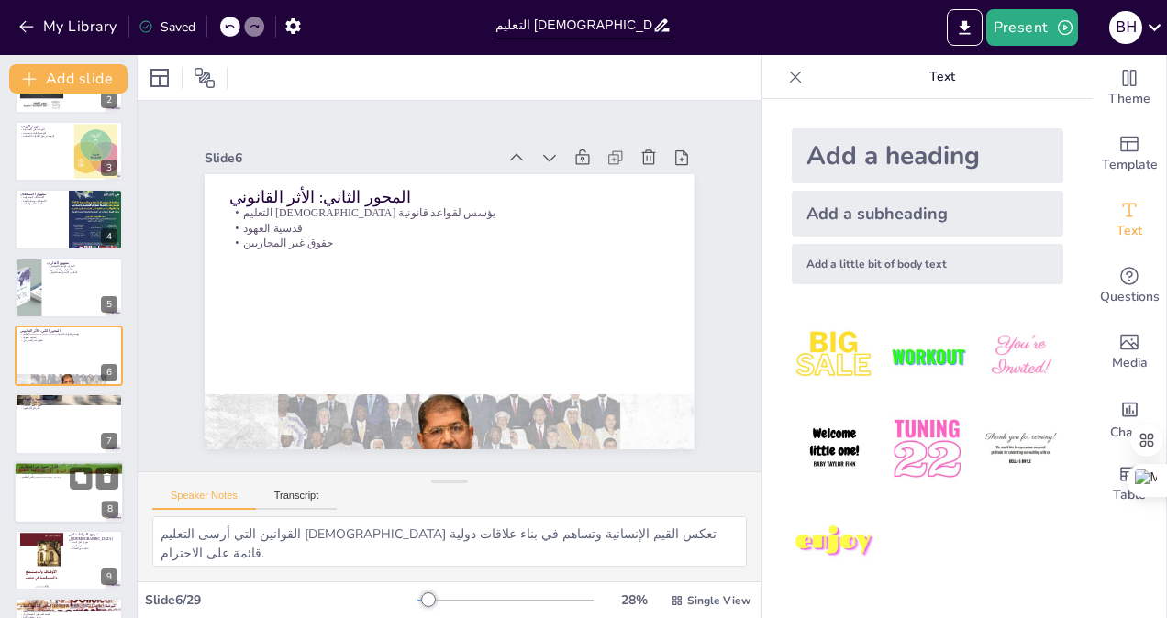
checkbox input "true"
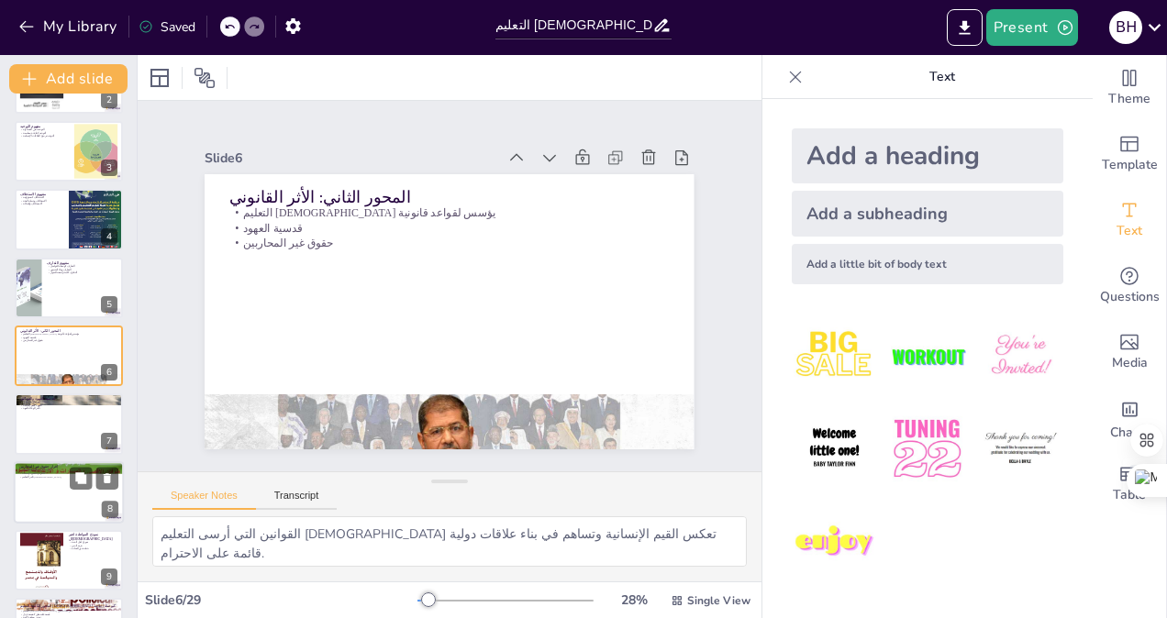
checkbox input "true"
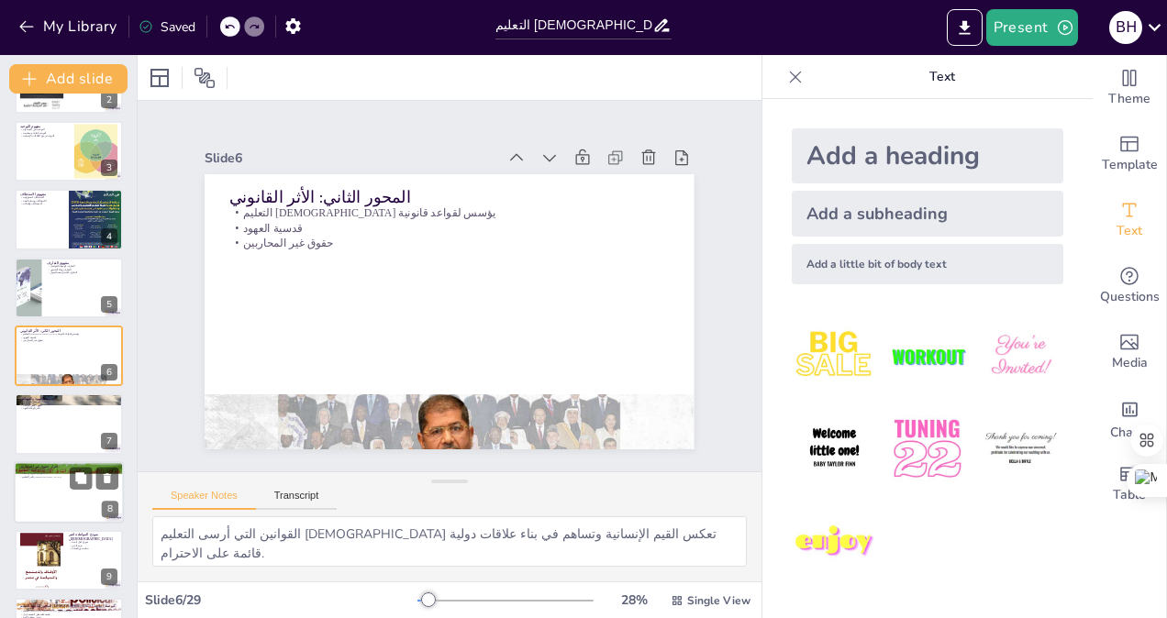
checkbox input "true"
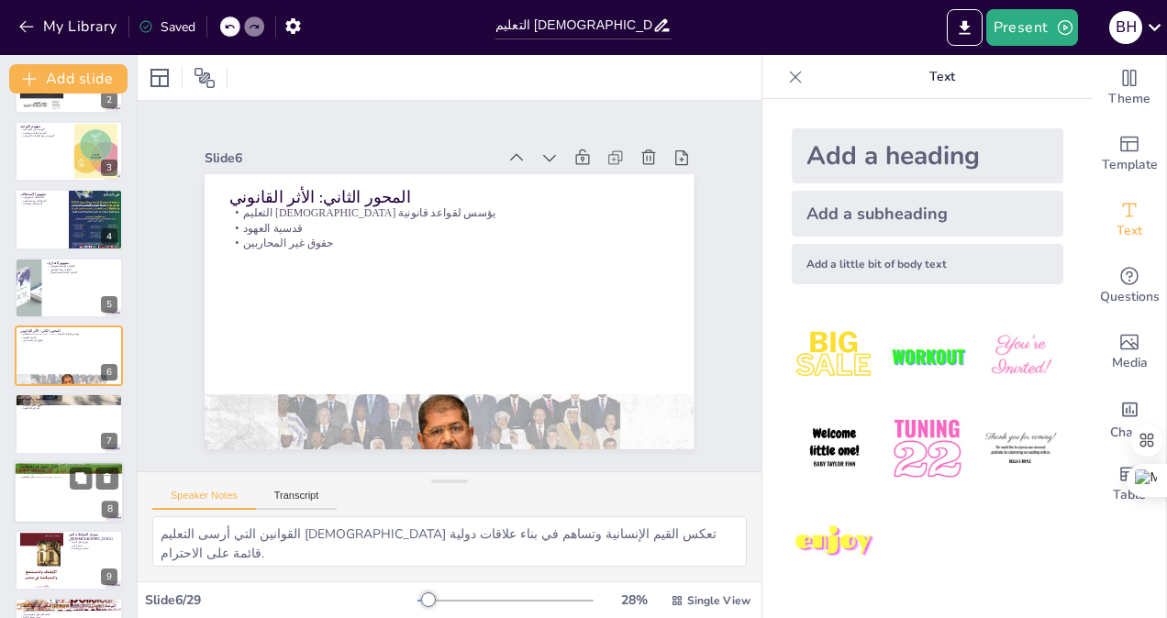
checkbox input "true"
click at [61, 430] on div at bounding box center [69, 424] width 110 height 62
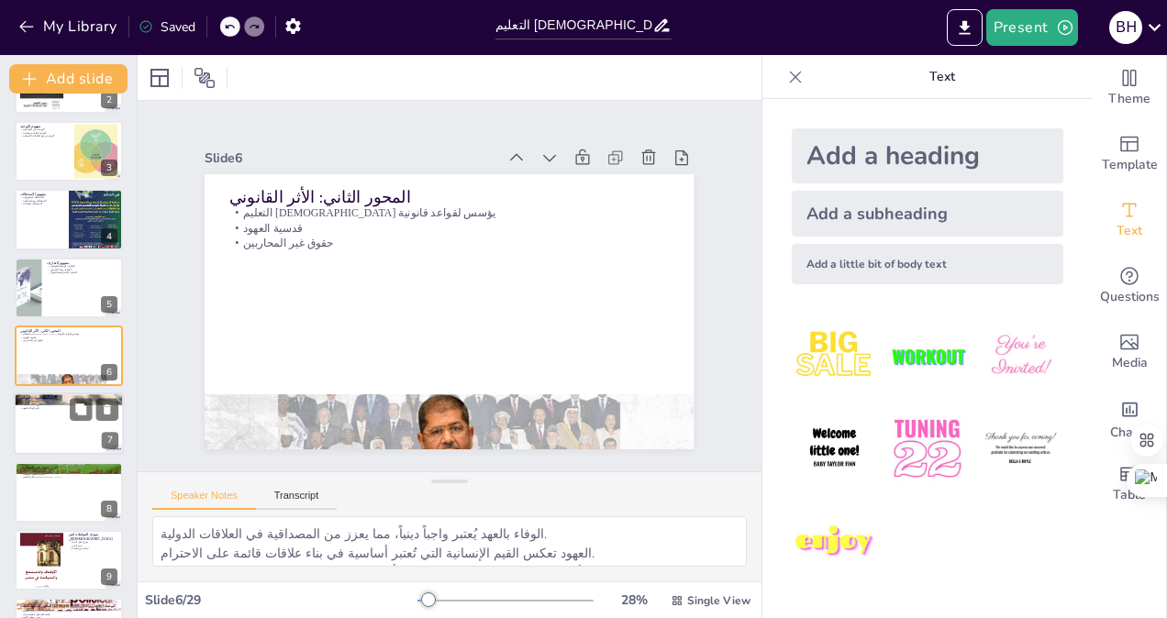
scroll to position [192, 0]
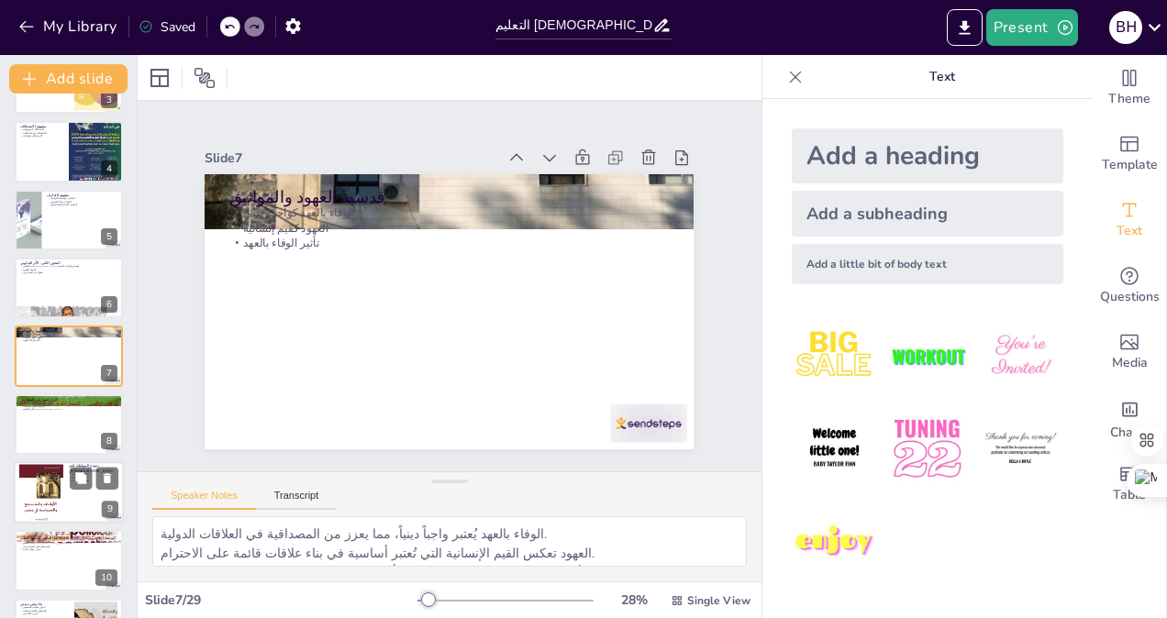
click at [64, 505] on div at bounding box center [69, 492] width 110 height 62
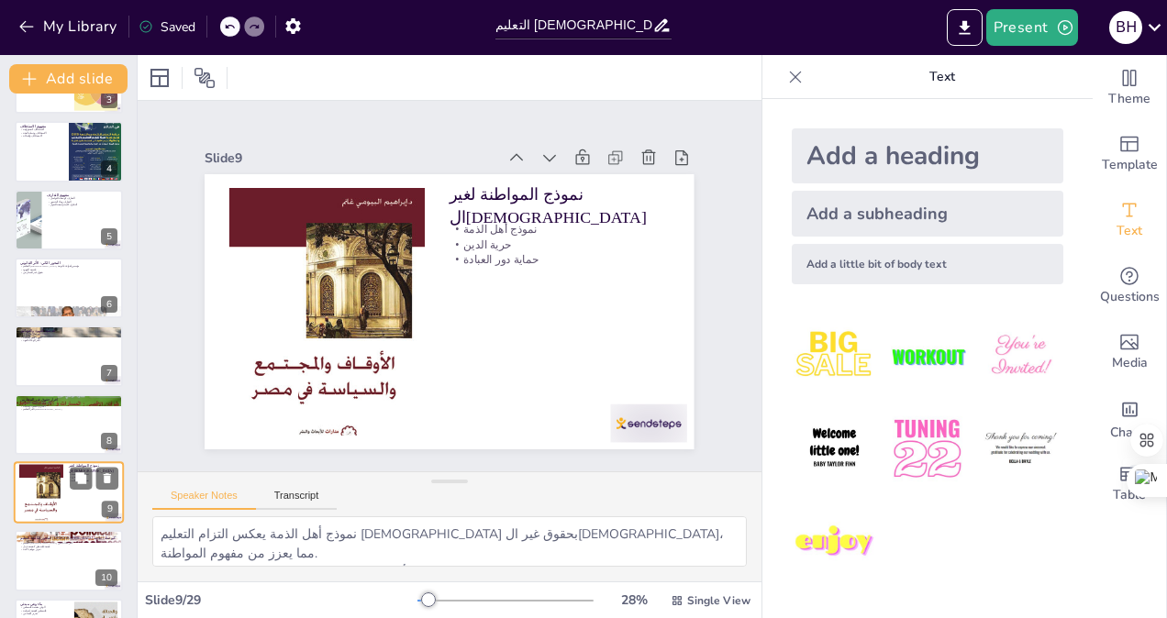
scroll to position [328, 0]
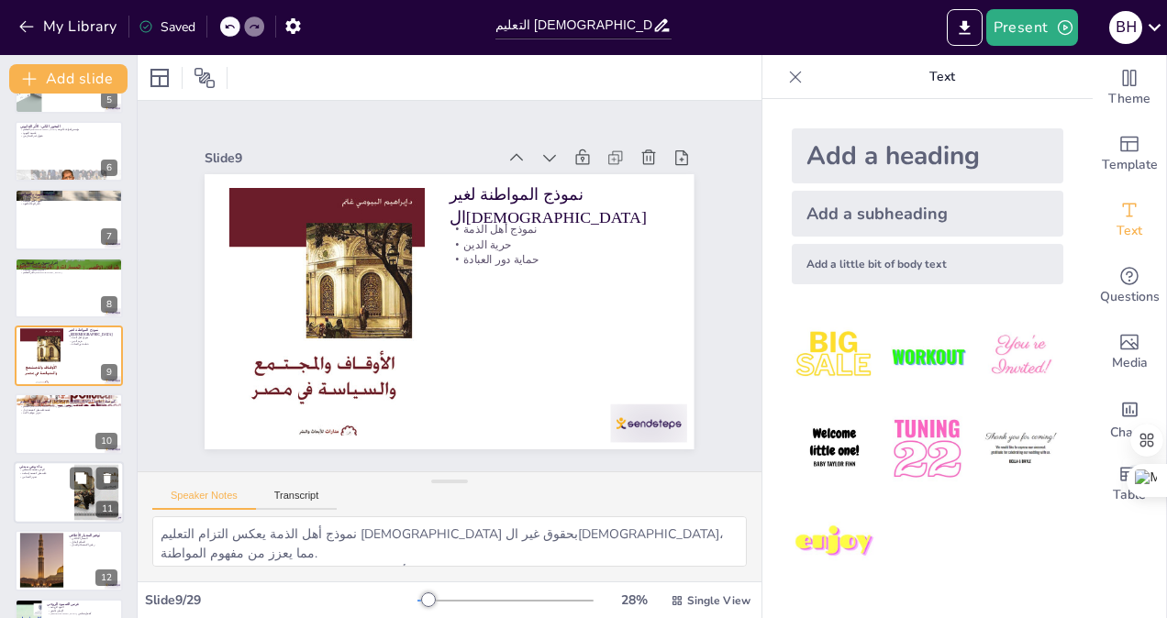
click at [40, 506] on div at bounding box center [69, 492] width 110 height 62
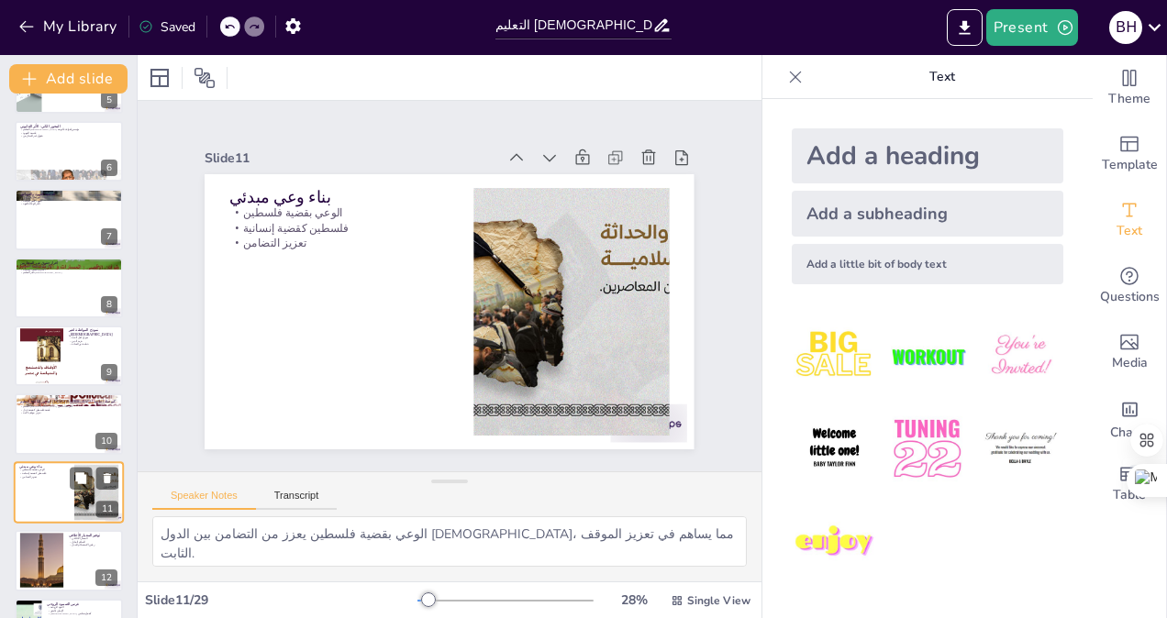
scroll to position [464, 0]
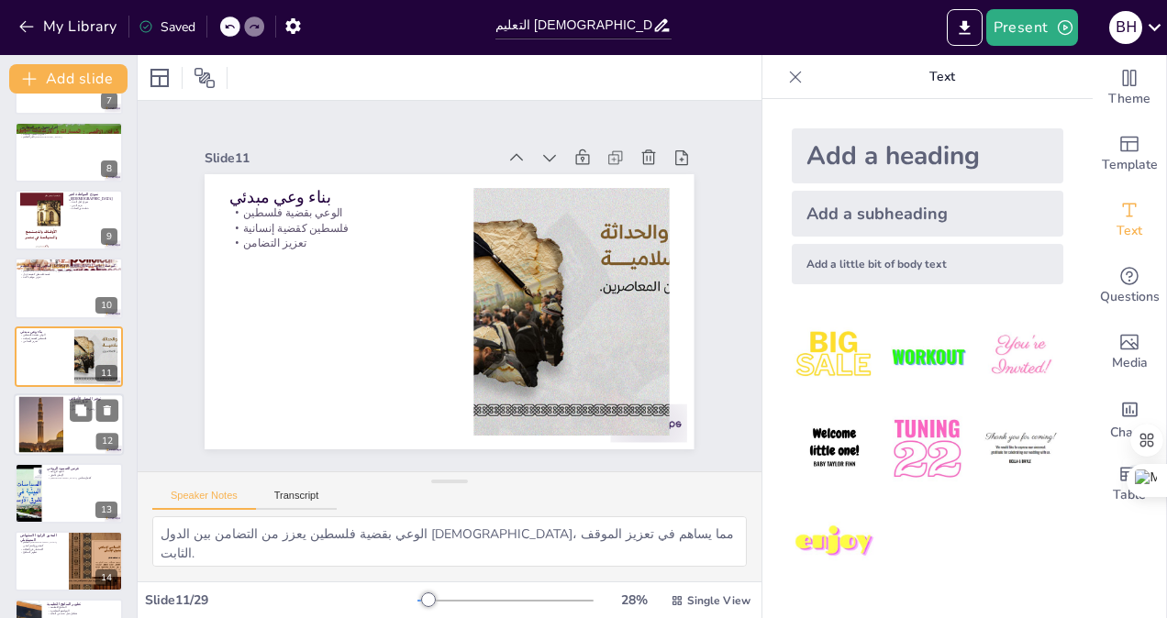
click at [40, 435] on div at bounding box center [41, 425] width 105 height 56
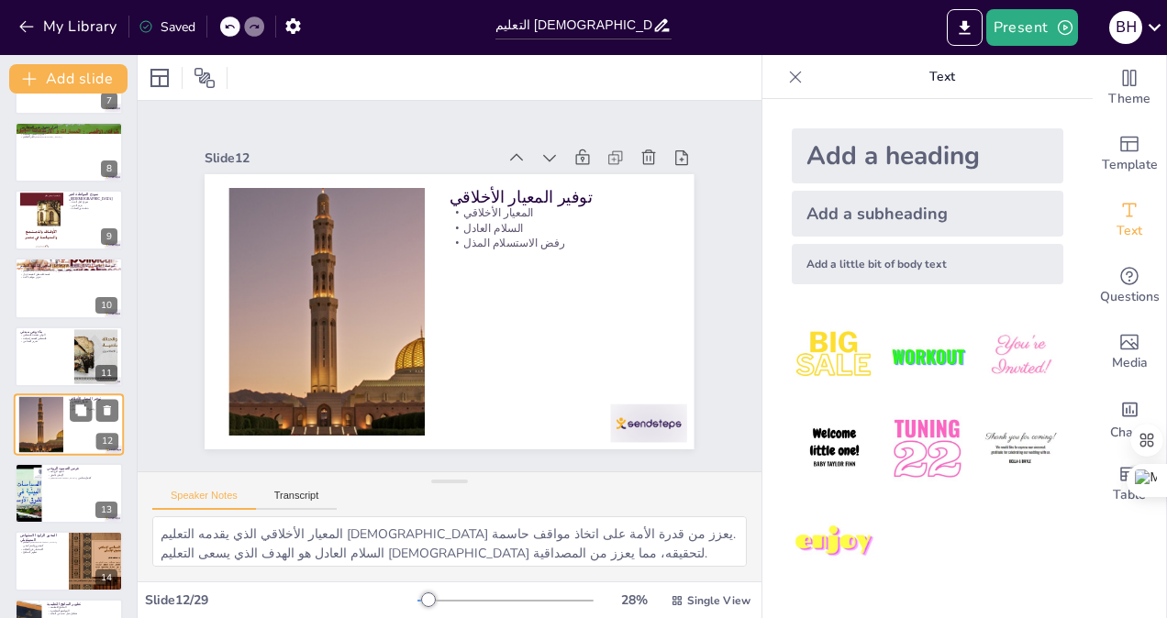
scroll to position [533, 0]
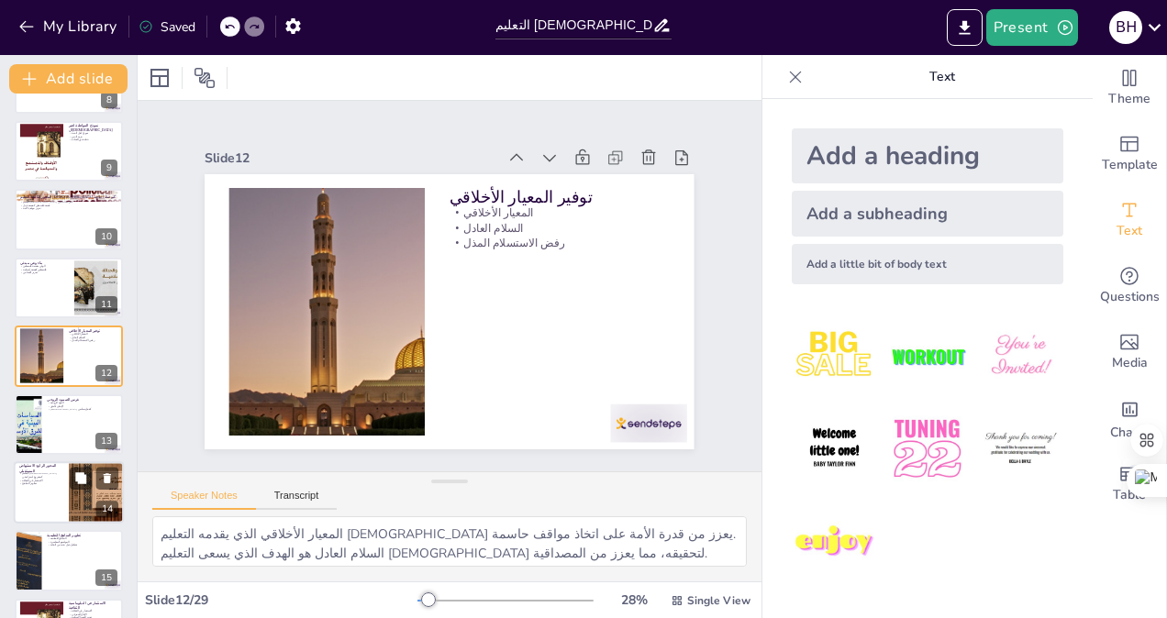
click at [41, 492] on div at bounding box center [69, 492] width 110 height 62
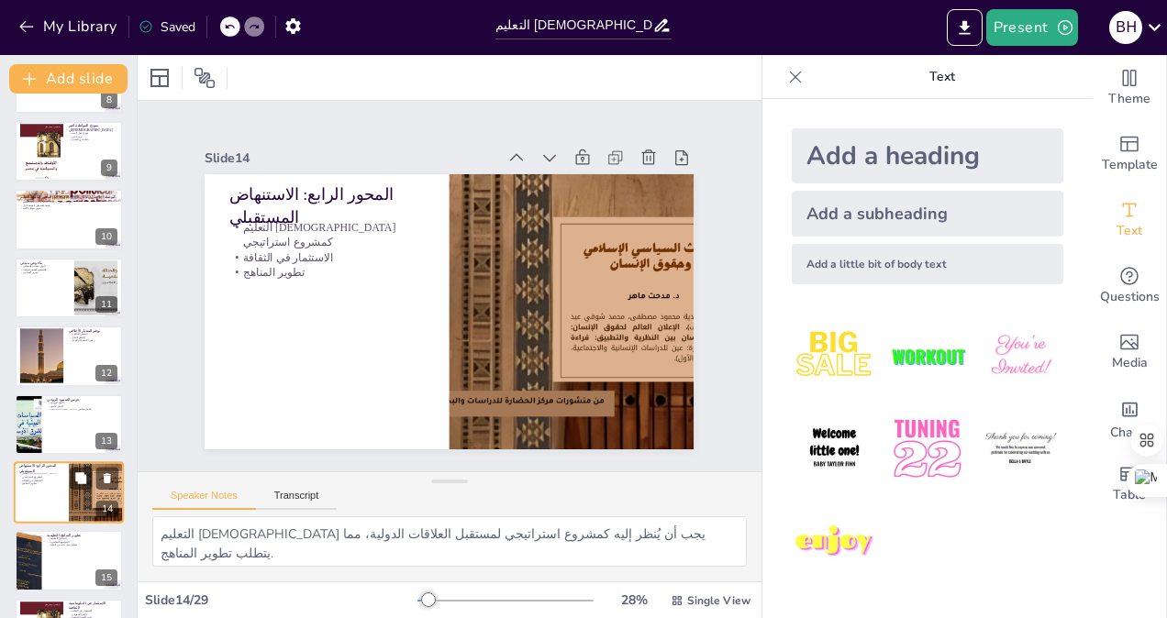
scroll to position [670, 0]
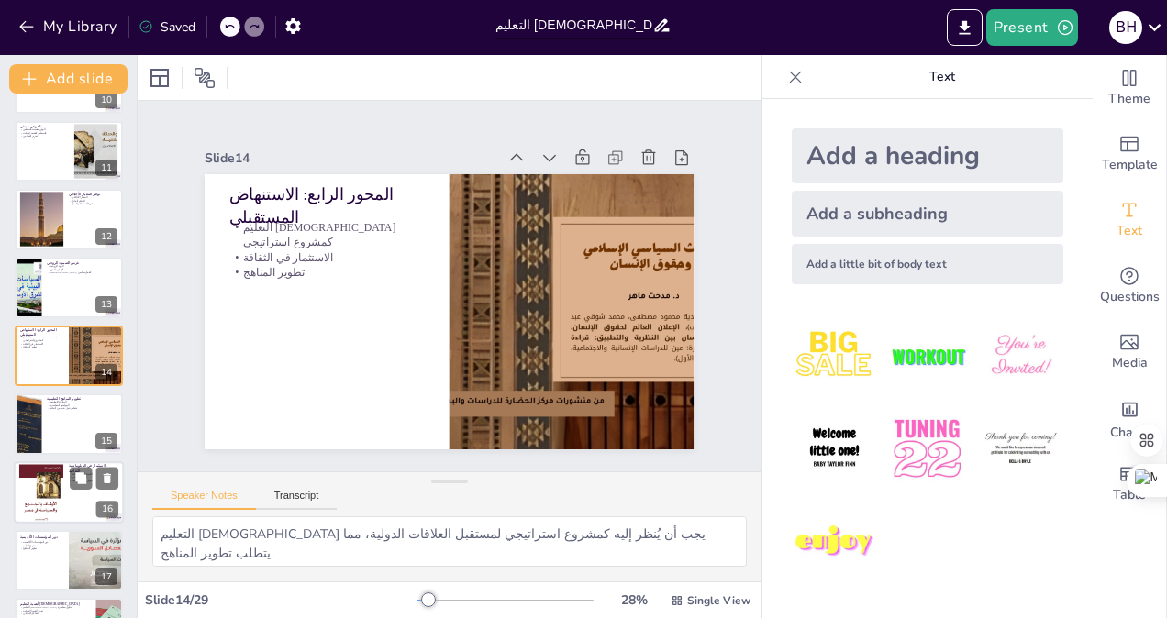
click at [48, 487] on div at bounding box center [41, 492] width 44 height 62
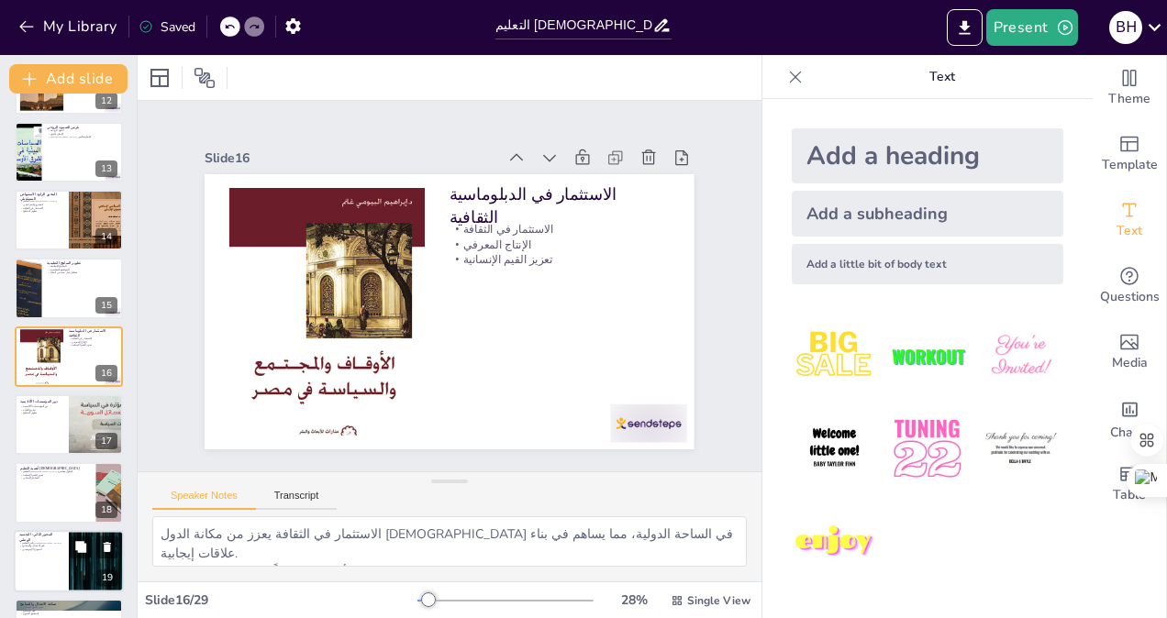
click at [57, 551] on div at bounding box center [69, 561] width 110 height 62
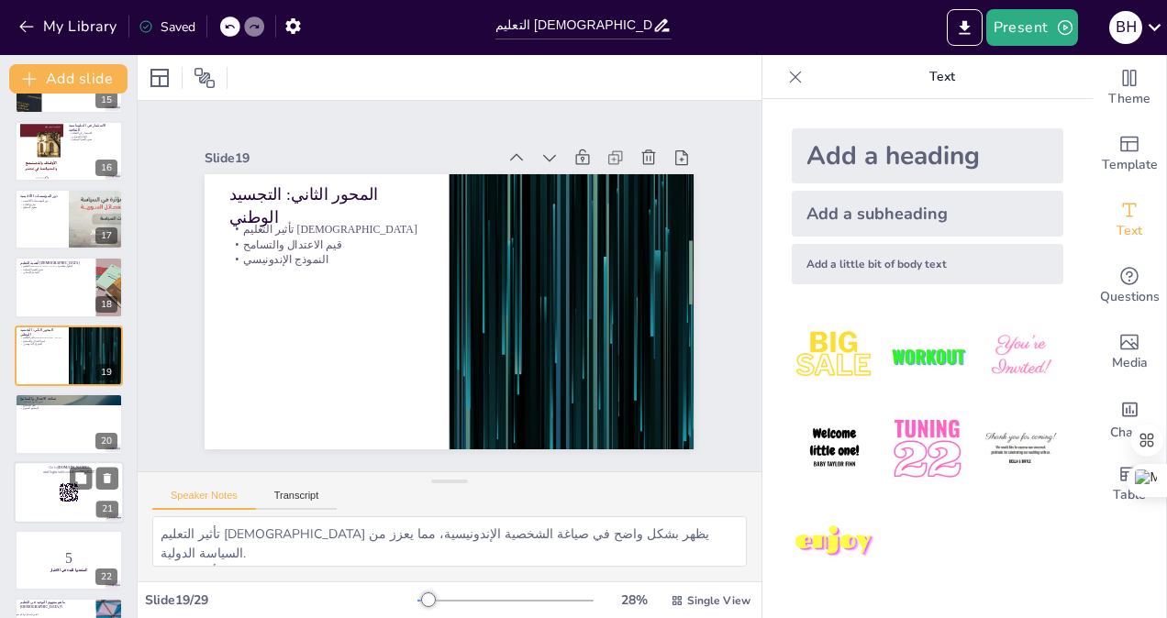
click at [70, 490] on rect at bounding box center [69, 492] width 20 height 20
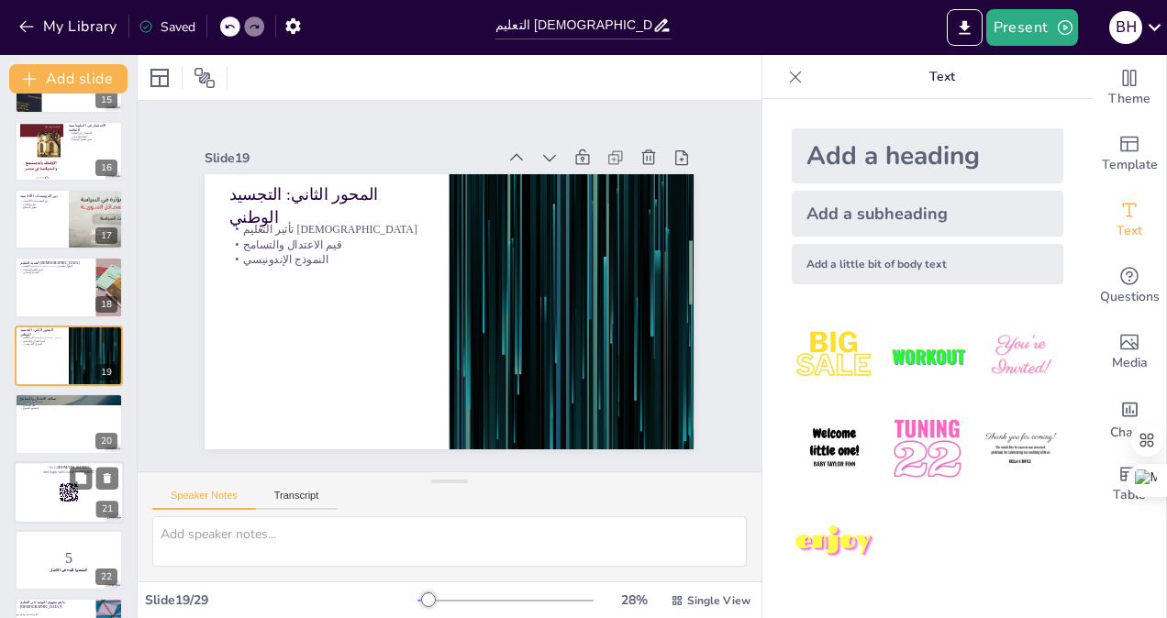
scroll to position [1146, 0]
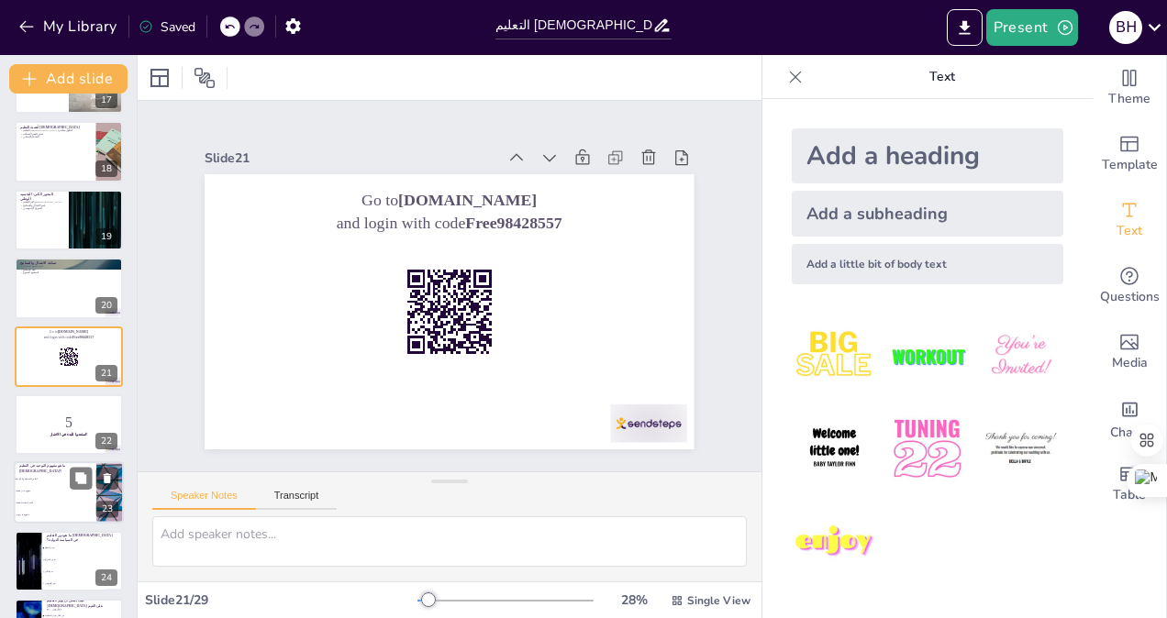
click at [58, 493] on li "مفهوم ديني فقط" at bounding box center [55, 492] width 83 height 12
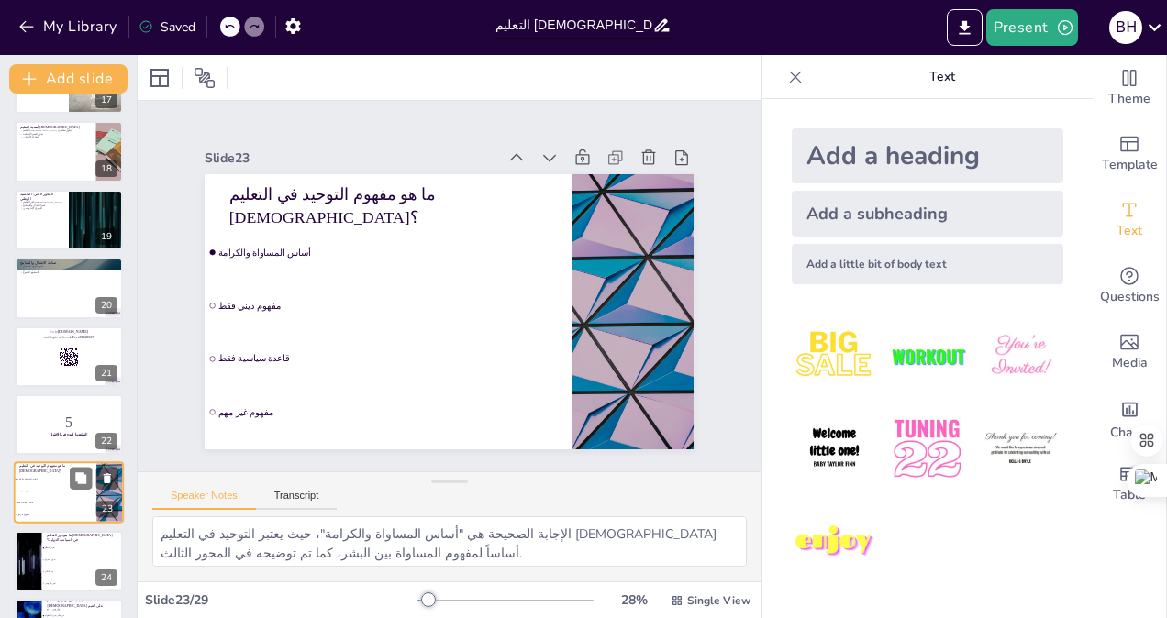
scroll to position [1283, 0]
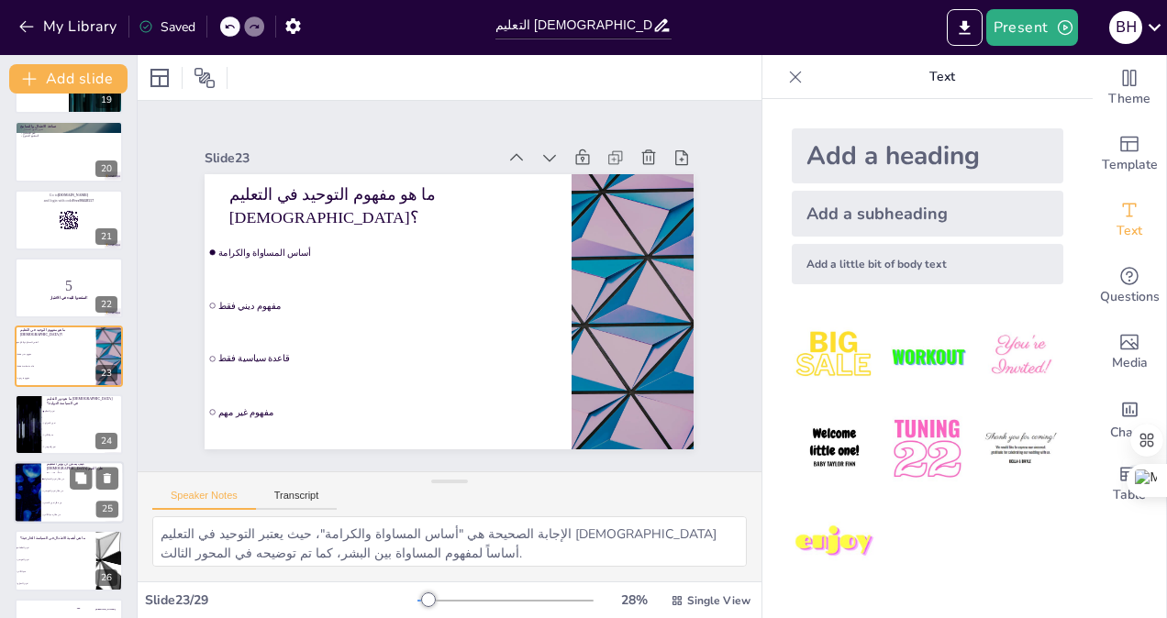
click at [55, 516] on li "من خلال عدم التأثير" at bounding box center [82, 516] width 83 height 12
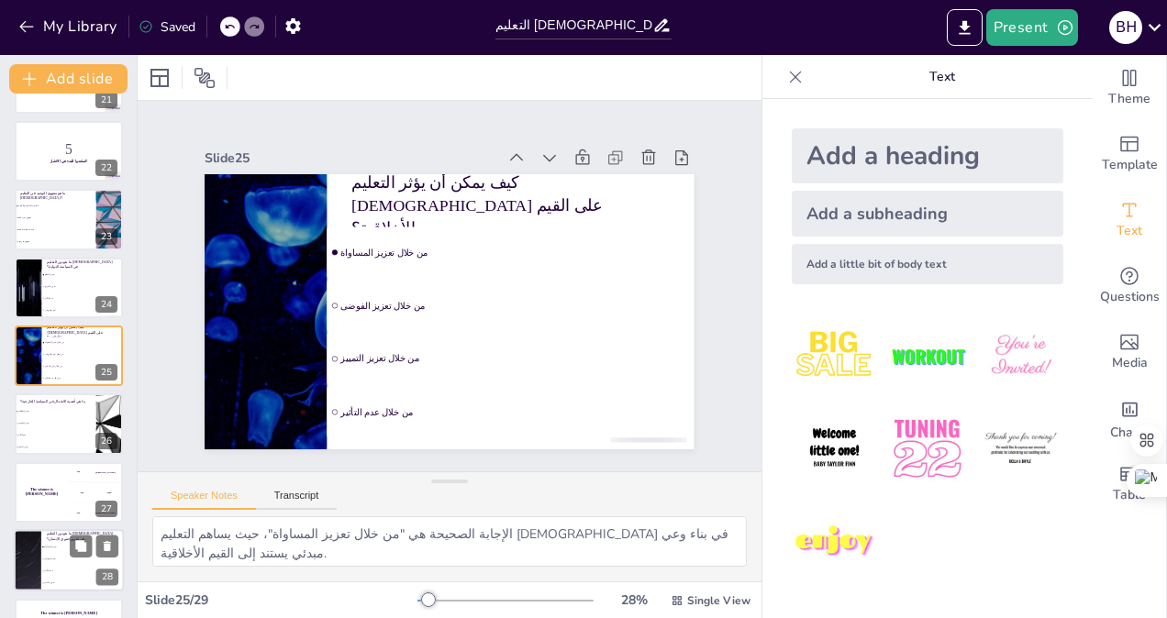
click at [50, 559] on span "تعزيز الفوضى" at bounding box center [83, 560] width 79 height 3
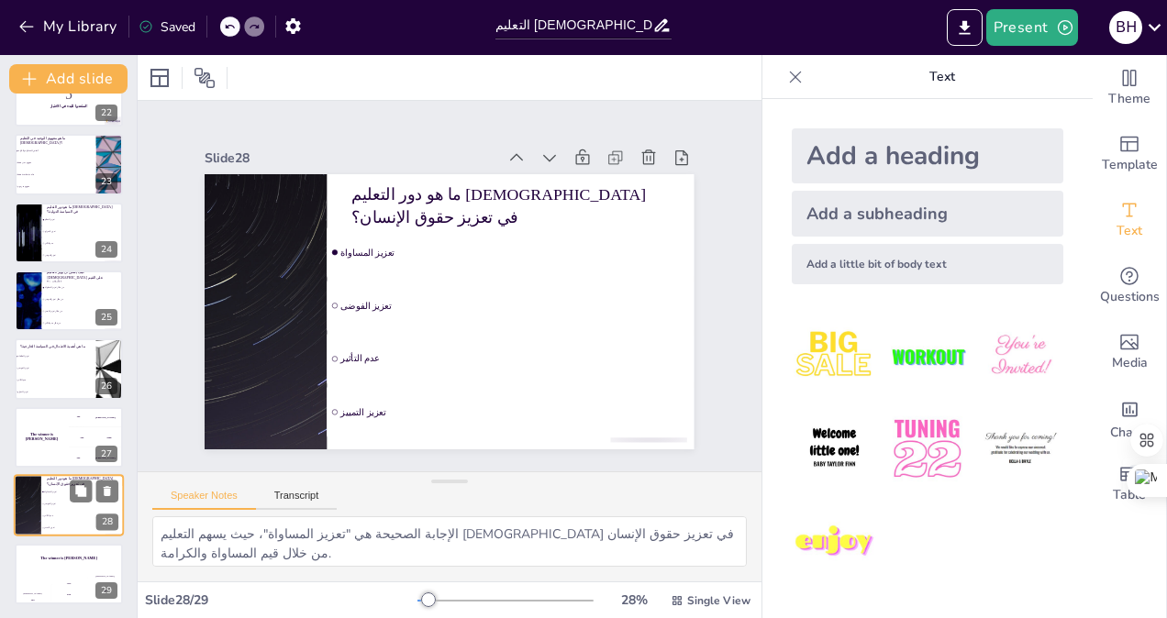
click at [50, 559] on h4 "The winner is [PERSON_NAME]" at bounding box center [69, 558] width 108 height 5
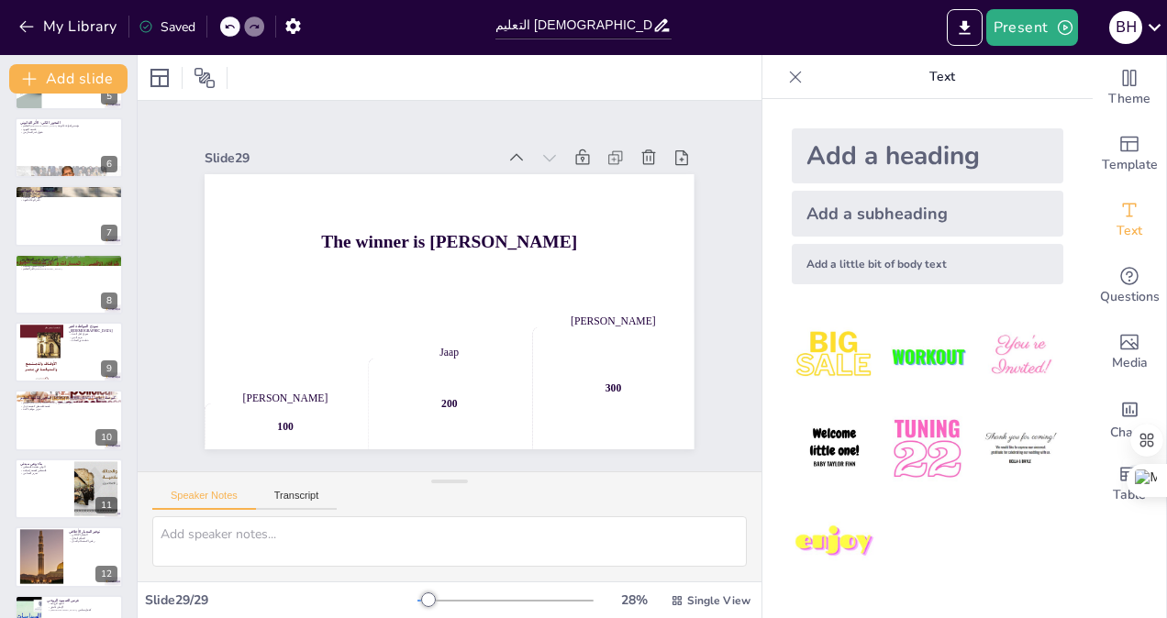
scroll to position [0, 0]
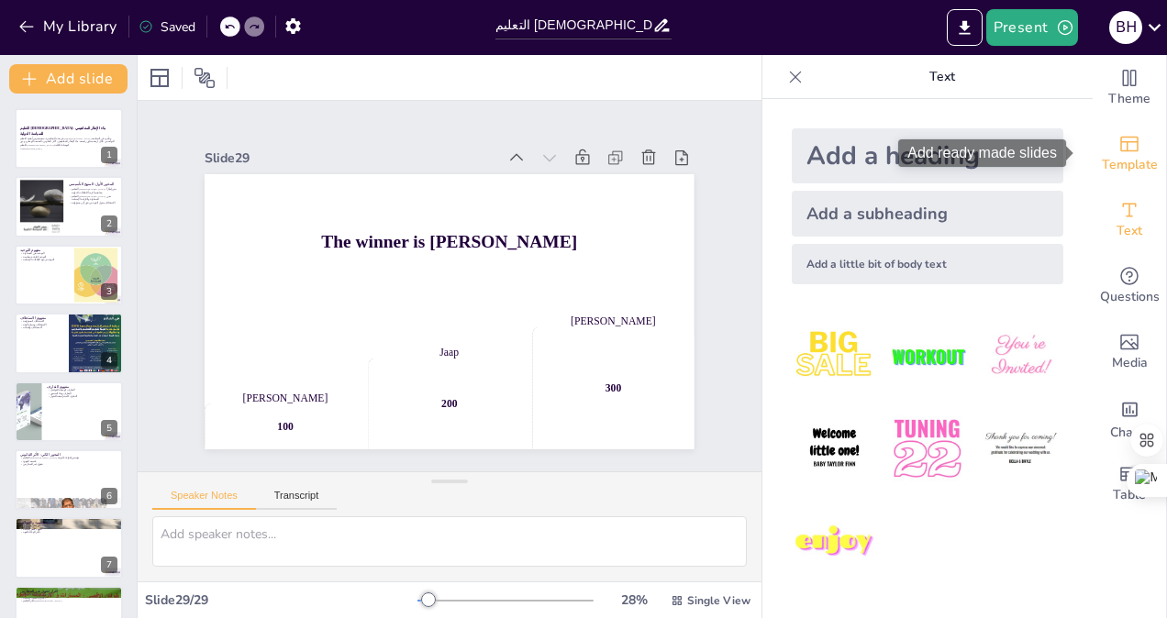
click at [1119, 149] on icon "Add ready made slides" at bounding box center [1129, 144] width 22 height 22
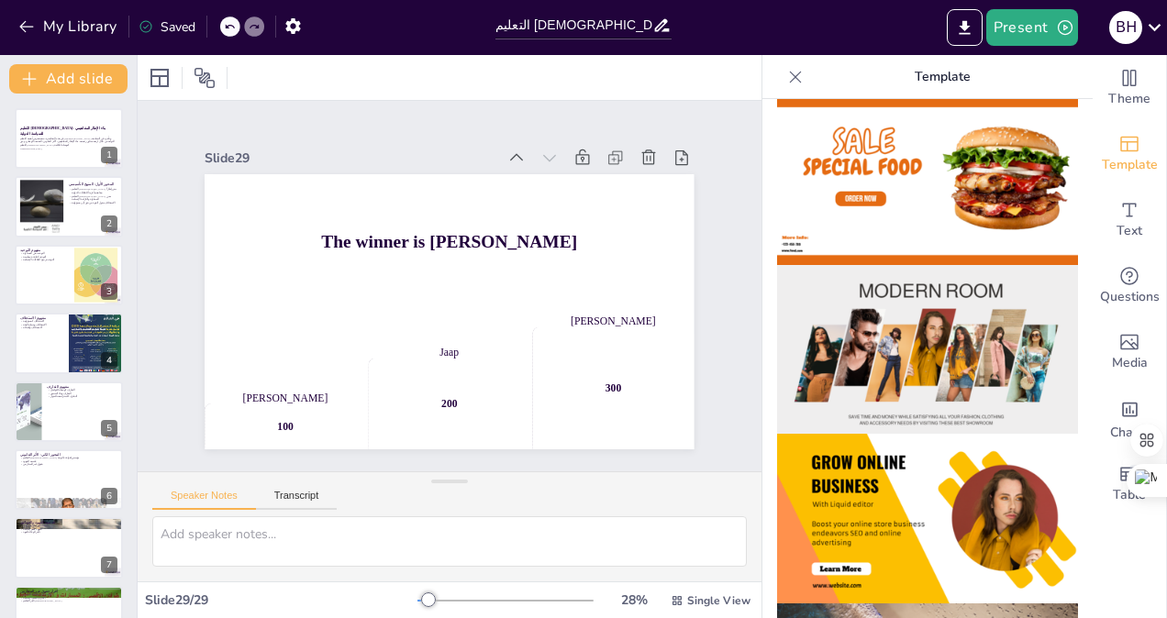
scroll to position [264, 0]
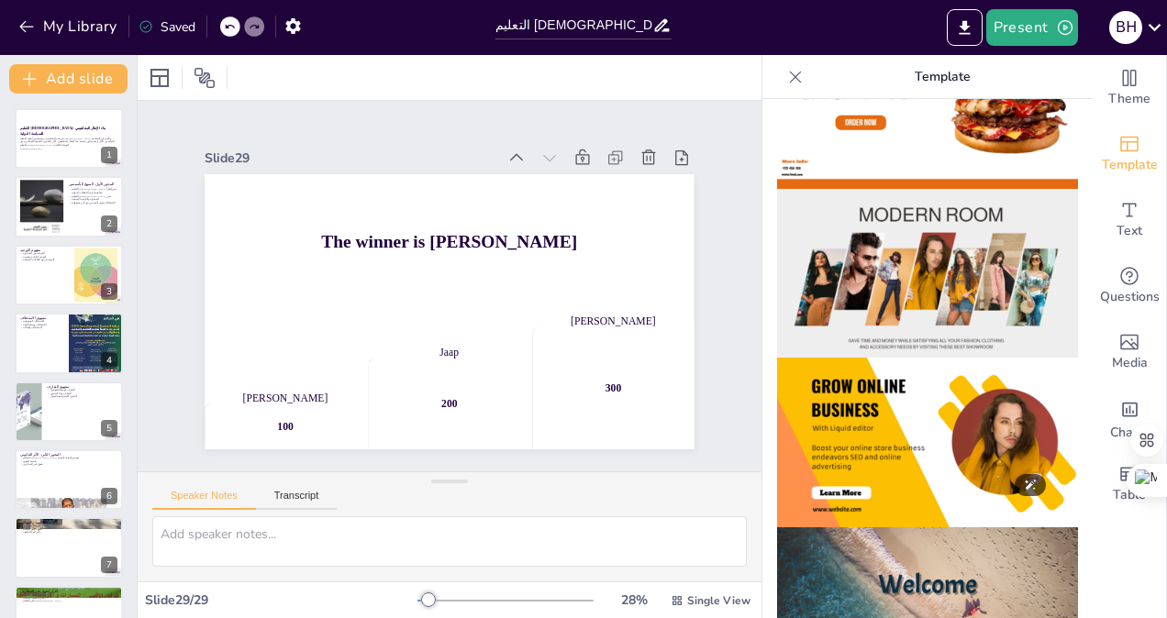
click at [833, 385] on img at bounding box center [927, 443] width 301 height 170
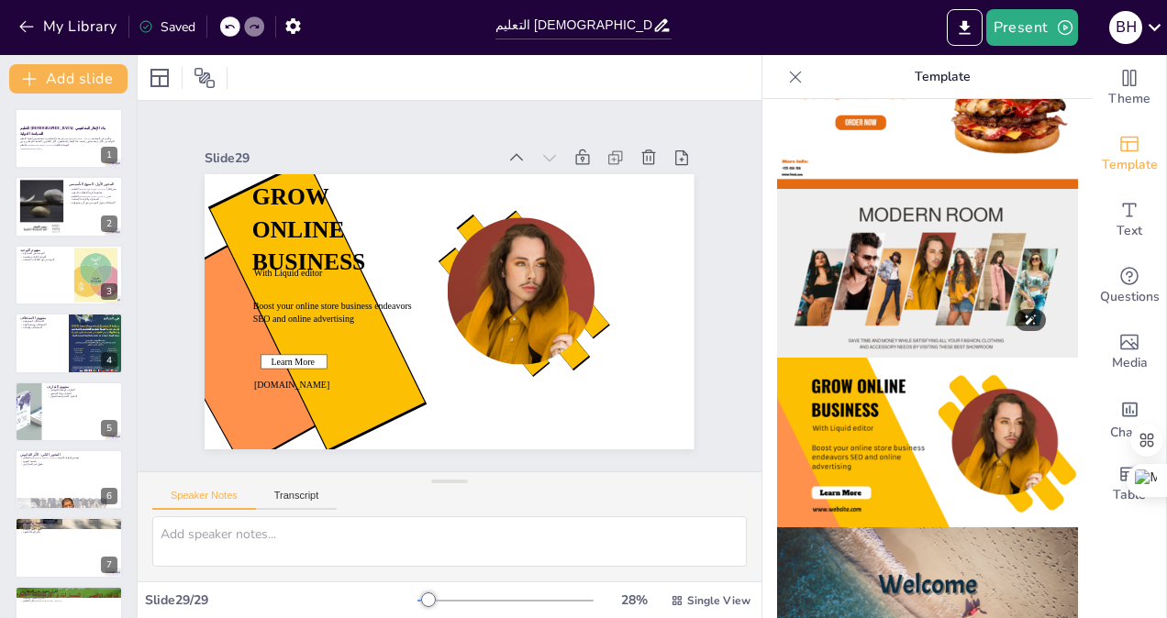
click at [845, 282] on img at bounding box center [927, 274] width 301 height 170
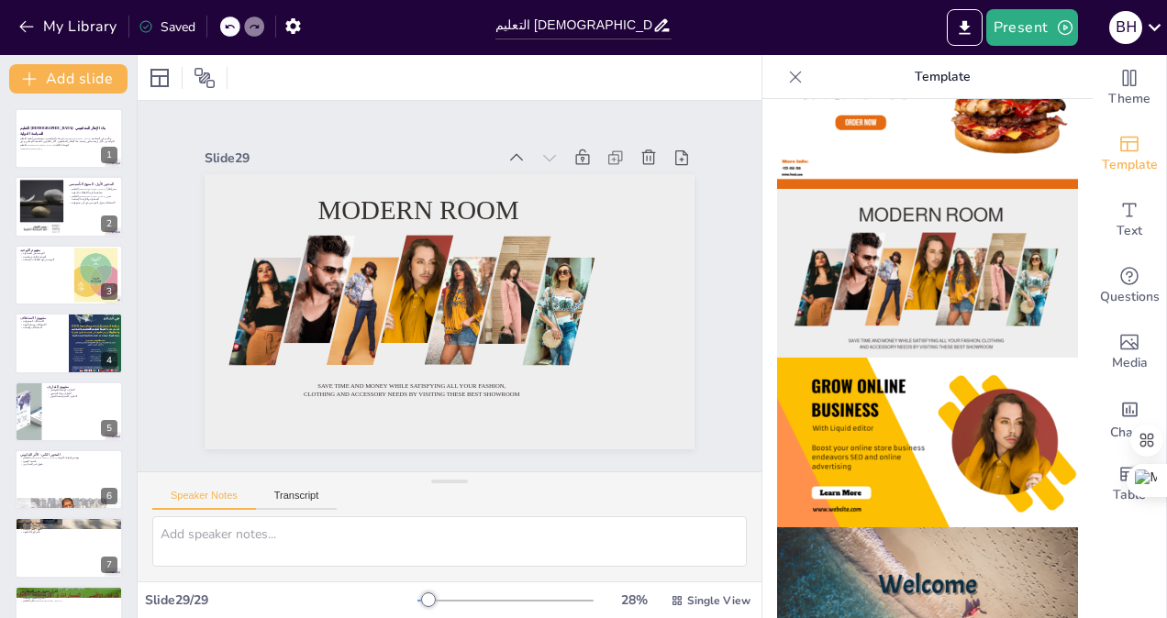
click at [786, 77] on icon at bounding box center [795, 77] width 18 height 18
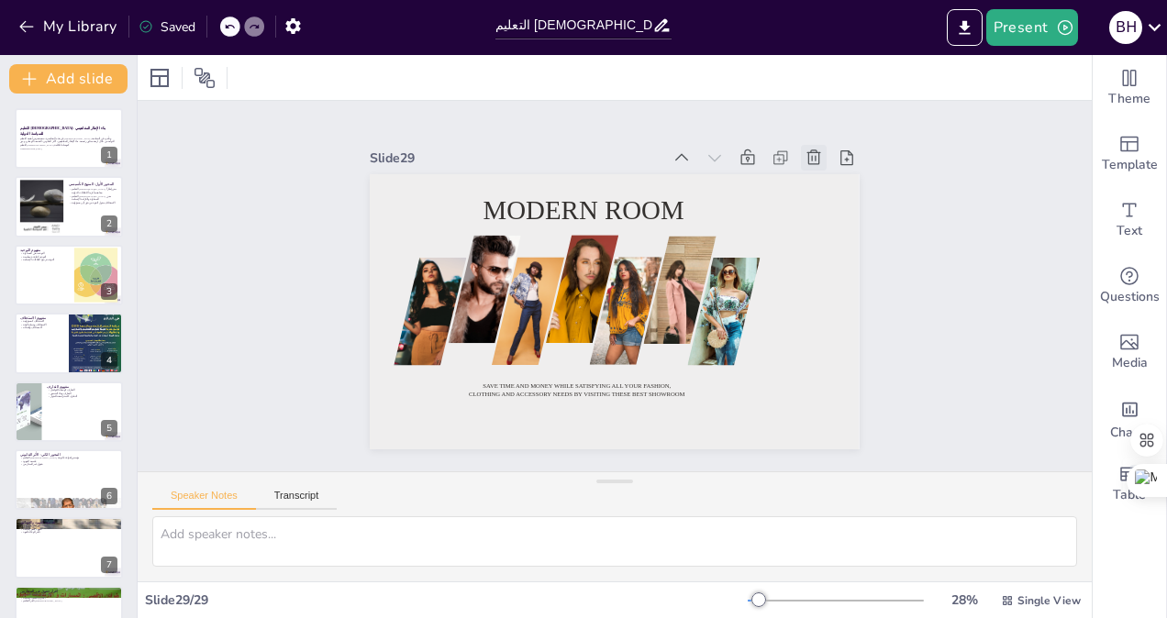
click at [815, 169] on icon at bounding box center [825, 179] width 20 height 20
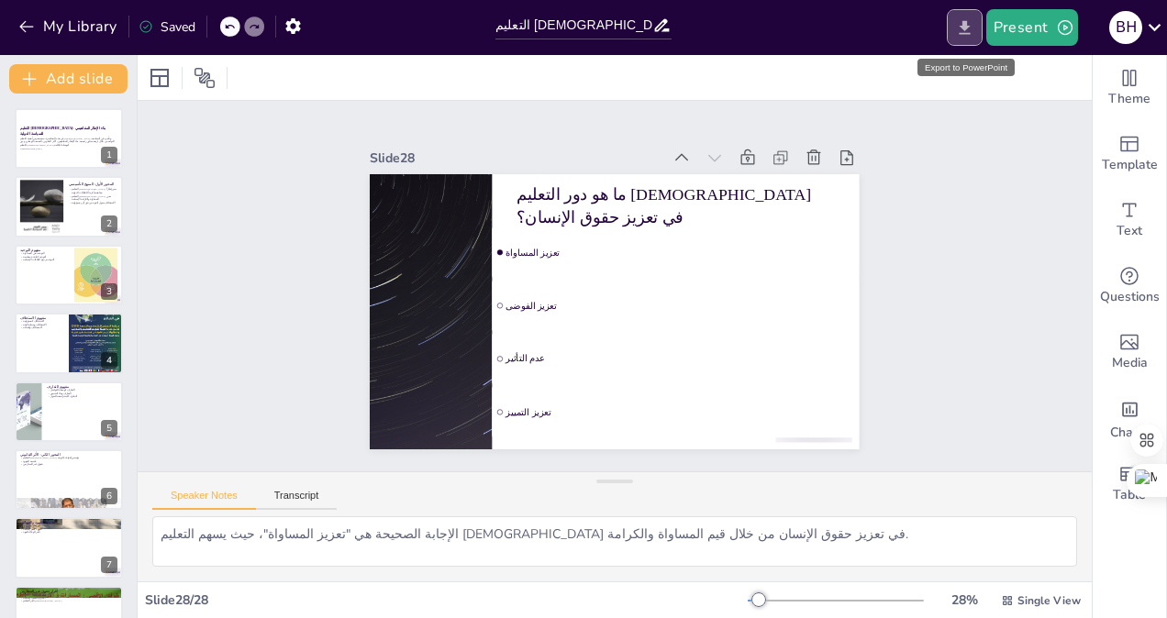
click at [959, 29] on icon "Export to PowerPoint" at bounding box center [964, 27] width 19 height 19
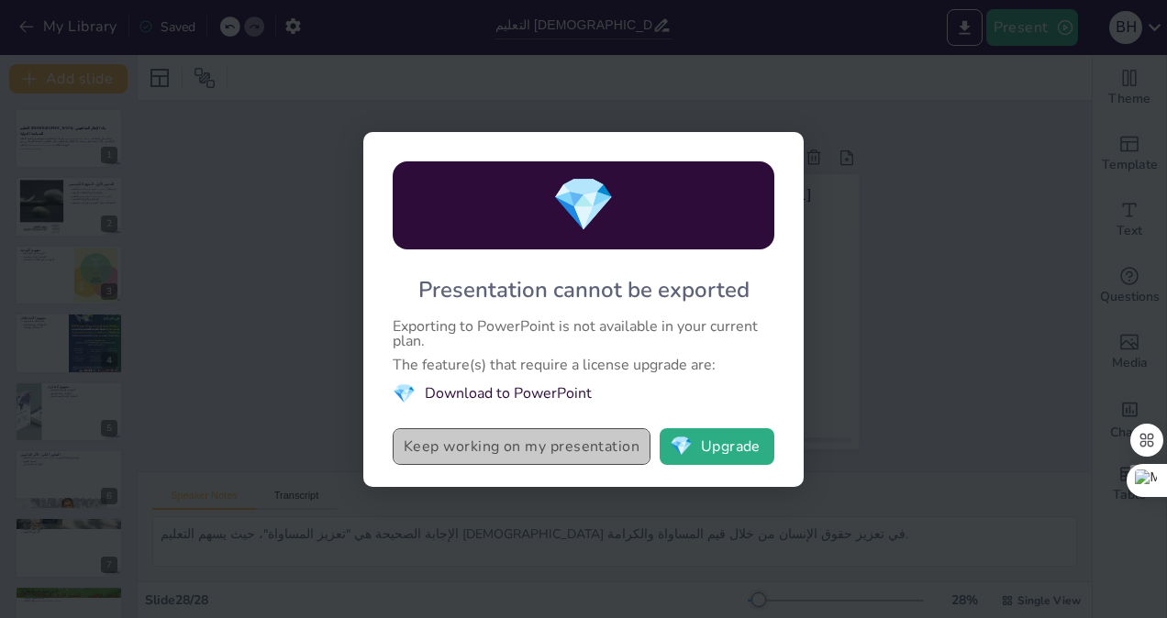
click at [513, 441] on button "Keep working on my presentation" at bounding box center [522, 446] width 258 height 37
